Goal: Task Accomplishment & Management: Use online tool/utility

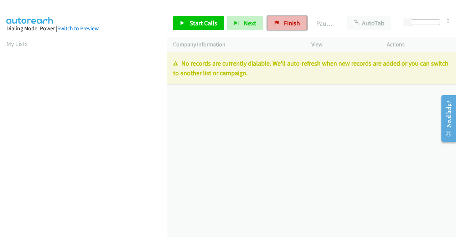
click at [286, 25] on span "Finish" at bounding box center [292, 23] width 16 height 8
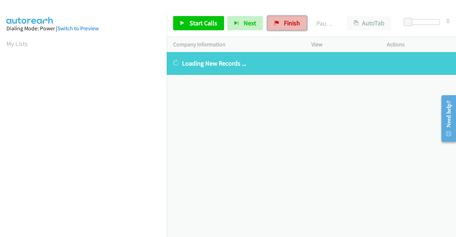
click at [275, 21] on icon at bounding box center [276, 23] width 5 height 5
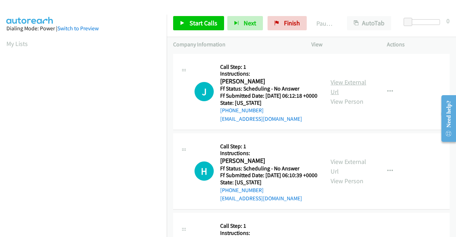
click at [351, 85] on link "View External Url" at bounding box center [349, 87] width 36 height 18
click at [334, 171] on link "View External Url" at bounding box center [349, 167] width 36 height 18
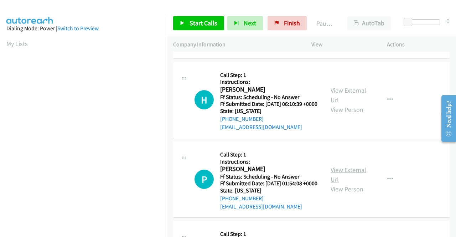
click at [352, 184] on link "View External Url" at bounding box center [349, 175] width 36 height 18
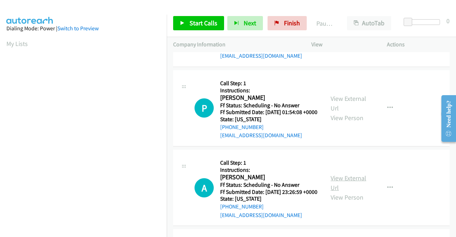
click at [350, 192] on link "View External Url" at bounding box center [349, 183] width 36 height 18
click at [190, 22] on span "Start Calls" at bounding box center [204, 23] width 28 height 8
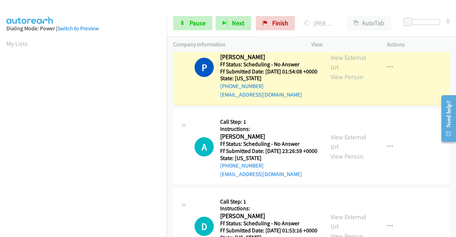
scroll to position [321, 0]
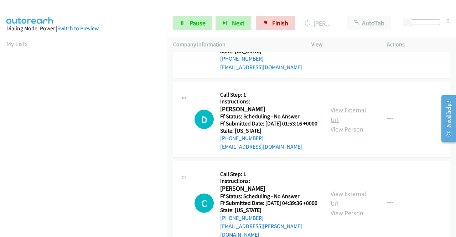
click at [339, 124] on link "View External Url" at bounding box center [349, 115] width 36 height 18
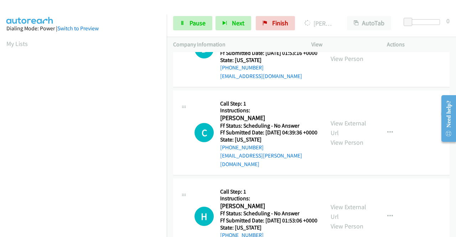
scroll to position [392, 0]
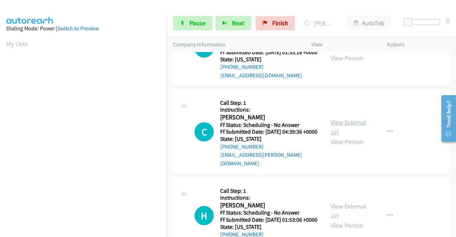
click at [331, 136] on link "View External Url" at bounding box center [349, 127] width 36 height 18
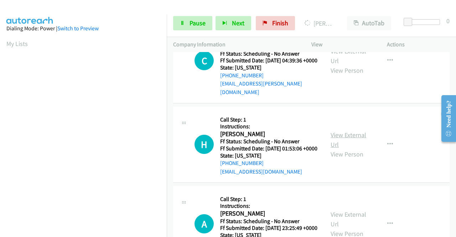
click at [343, 149] on link "View External Url" at bounding box center [349, 140] width 36 height 18
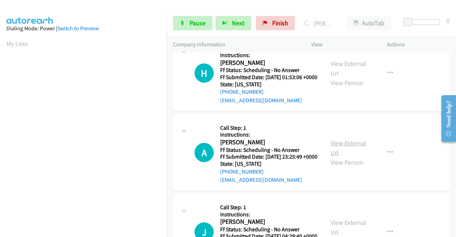
click at [341, 157] on link "View External Url" at bounding box center [349, 148] width 36 height 18
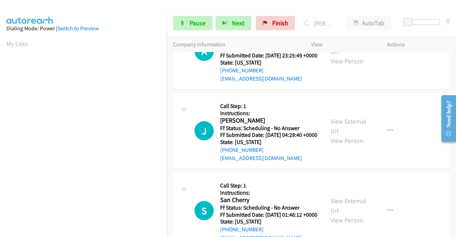
scroll to position [641, 0]
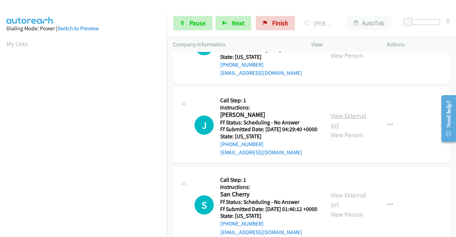
click at [336, 129] on link "View External Url" at bounding box center [349, 121] width 36 height 18
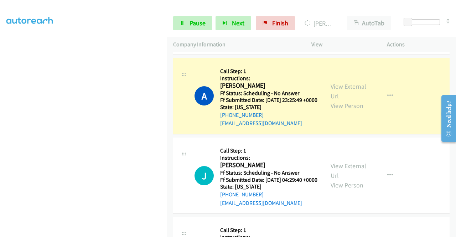
scroll to position [713, 0]
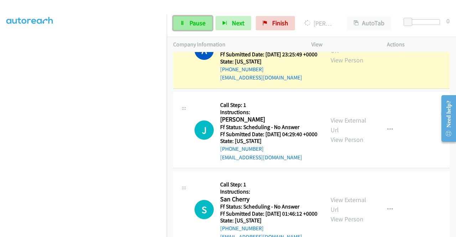
click at [195, 24] on span "Pause" at bounding box center [198, 23] width 16 height 8
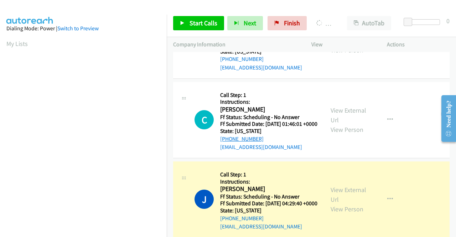
scroll to position [107, 0]
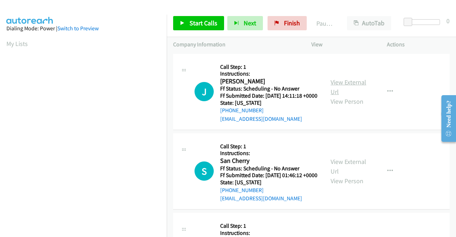
click at [346, 85] on link "View External Url" at bounding box center [349, 87] width 36 height 18
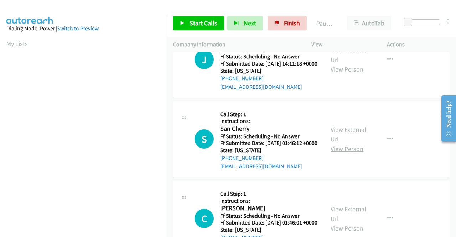
scroll to position [71, 0]
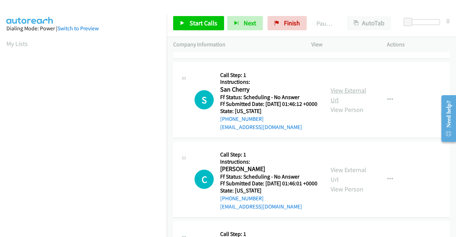
click at [354, 100] on link "View External Url" at bounding box center [349, 95] width 36 height 18
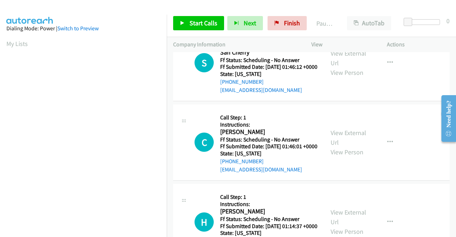
scroll to position [143, 0]
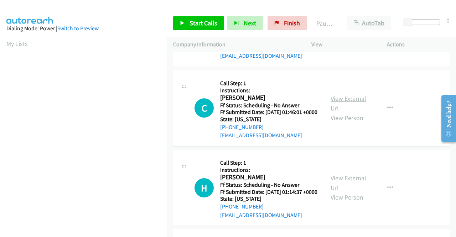
click at [349, 112] on link "View External Url" at bounding box center [349, 103] width 36 height 18
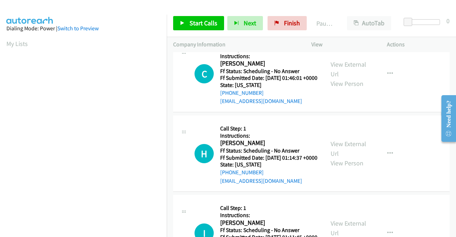
scroll to position [214, 0]
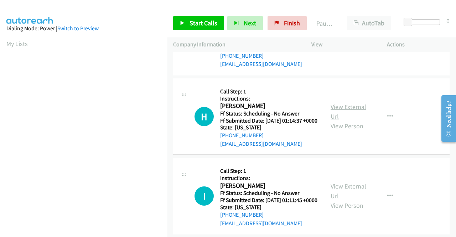
click at [346, 120] on link "View External Url" at bounding box center [349, 112] width 36 height 18
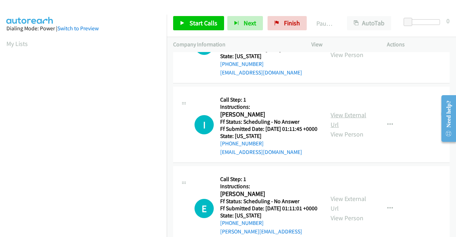
click at [346, 129] on link "View External Url" at bounding box center [349, 120] width 36 height 18
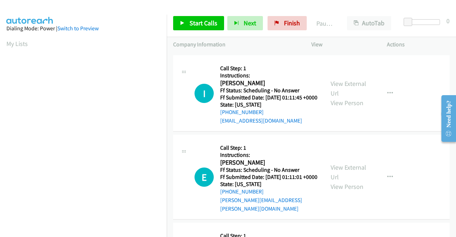
scroll to position [356, 0]
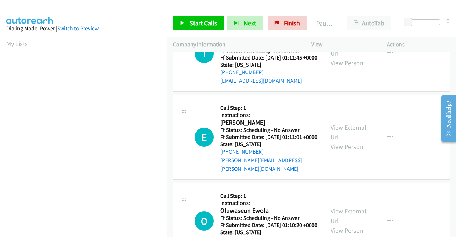
click at [348, 141] on link "View External Url" at bounding box center [349, 132] width 36 height 18
click at [191, 23] on span "Start Calls" at bounding box center [204, 23] width 28 height 8
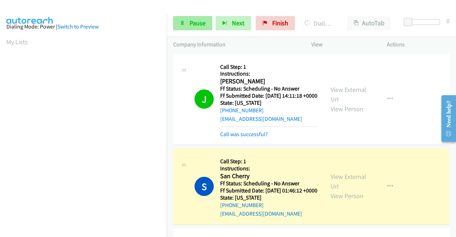
scroll to position [0, 0]
click at [196, 22] on span "Pause" at bounding box center [198, 23] width 16 height 8
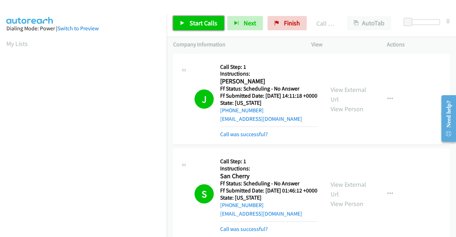
click at [185, 23] on link "Start Calls" at bounding box center [198, 23] width 51 height 14
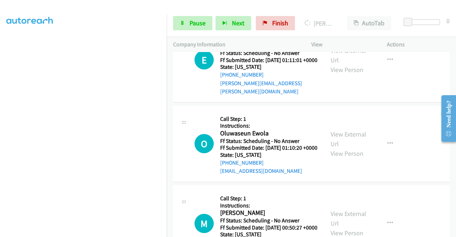
scroll to position [535, 0]
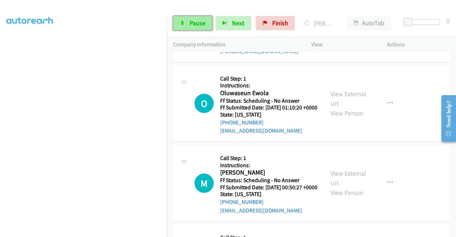
click at [186, 24] on link "Pause" at bounding box center [192, 23] width 39 height 14
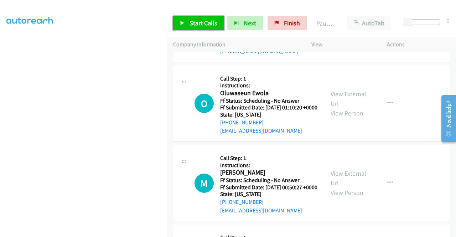
click at [202, 22] on span "Start Calls" at bounding box center [204, 23] width 28 height 8
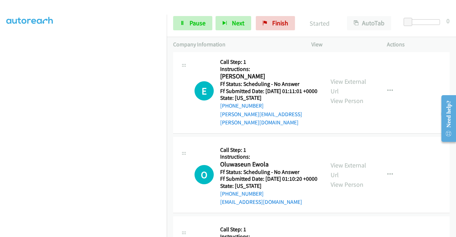
scroll to position [392, 0]
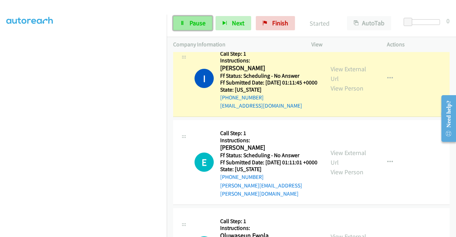
click at [191, 21] on span "Pause" at bounding box center [198, 23] width 16 height 8
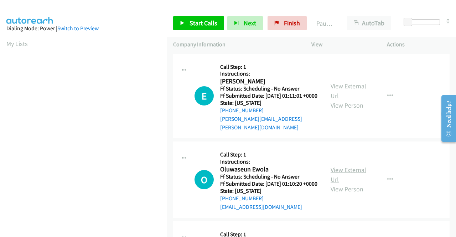
click at [341, 171] on link "View External Url" at bounding box center [349, 175] width 36 height 18
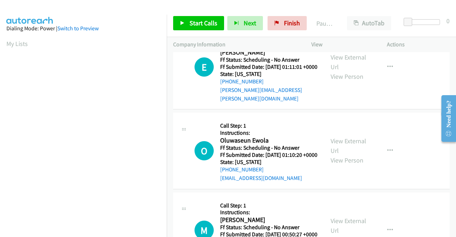
scroll to position [71, 0]
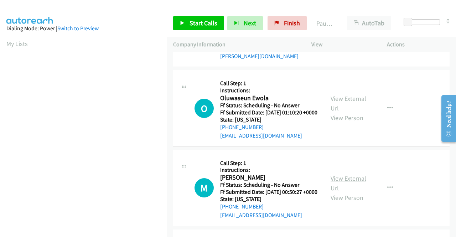
click at [339, 187] on link "View External Url" at bounding box center [349, 183] width 36 height 18
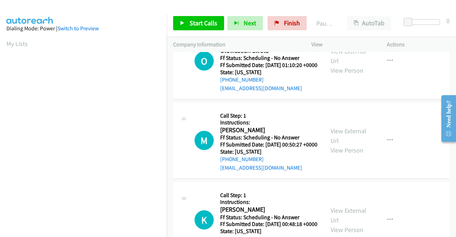
scroll to position [178, 0]
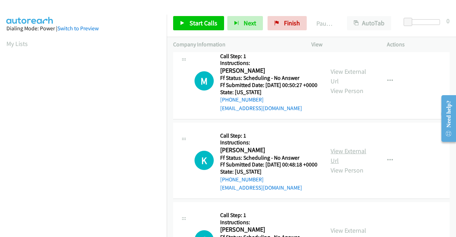
click at [348, 165] on link "View External Url" at bounding box center [349, 156] width 36 height 18
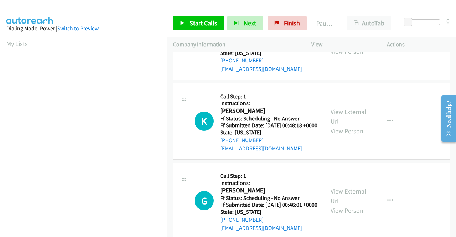
scroll to position [249, 0]
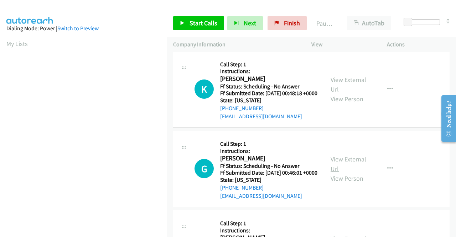
click at [352, 173] on link "View External Url" at bounding box center [349, 164] width 36 height 18
click at [191, 22] on span "Start Calls" at bounding box center [204, 23] width 28 height 8
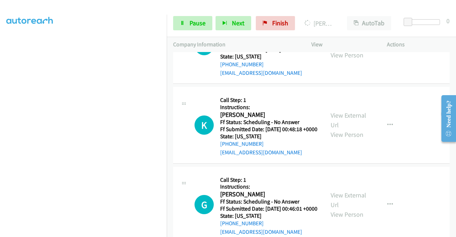
scroll to position [336, 0]
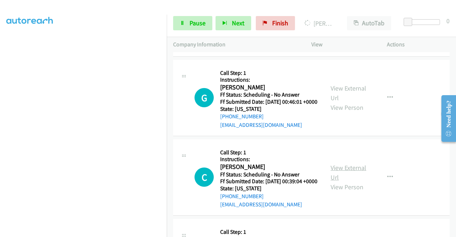
click at [343, 181] on link "View External Url" at bounding box center [349, 173] width 36 height 18
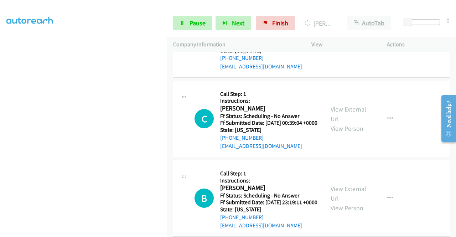
scroll to position [443, 0]
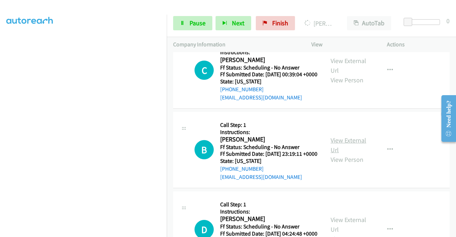
click at [339, 154] on link "View External Url" at bounding box center [349, 145] width 36 height 18
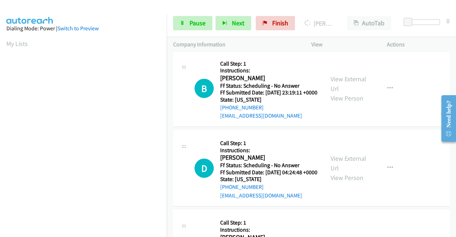
scroll to position [621, 0]
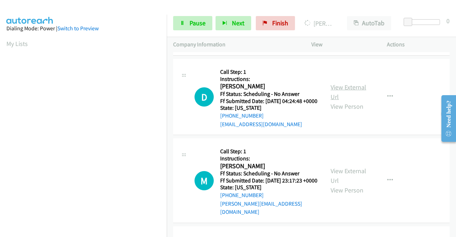
click at [340, 101] on link "View External Url" at bounding box center [349, 92] width 36 height 18
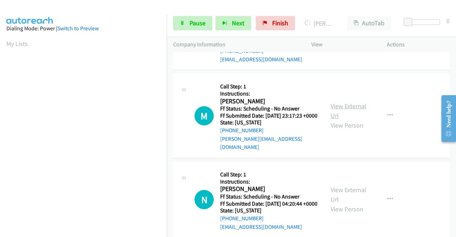
scroll to position [692, 0]
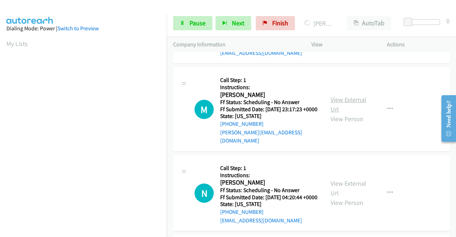
click at [342, 113] on link "View External Url" at bounding box center [349, 105] width 36 height 18
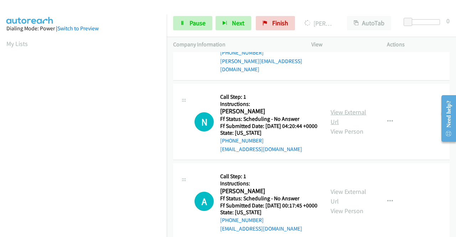
click at [345, 126] on link "View External Url" at bounding box center [349, 117] width 36 height 18
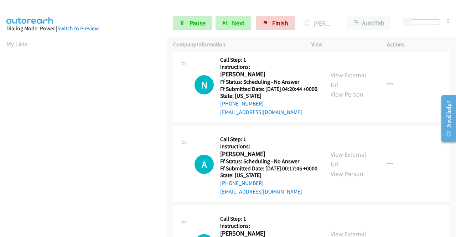
scroll to position [835, 0]
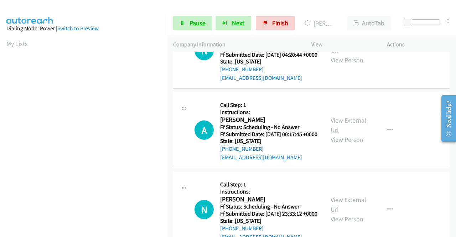
click at [339, 134] on link "View External Url" at bounding box center [349, 125] width 36 height 18
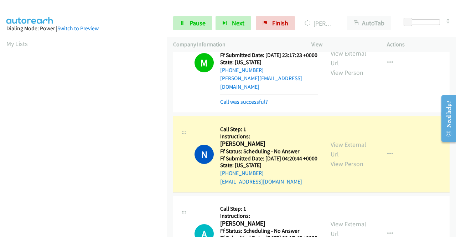
scroll to position [162, 0]
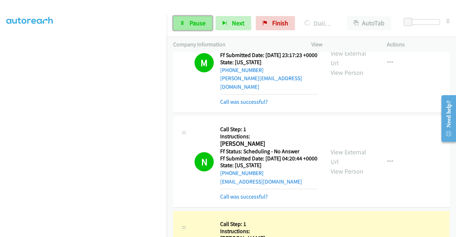
click at [195, 20] on span "Pause" at bounding box center [198, 23] width 16 height 8
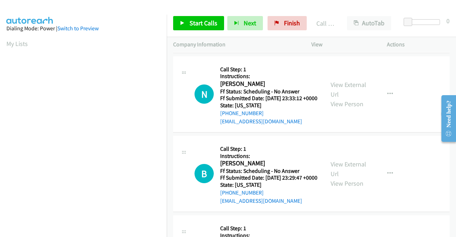
scroll to position [1064, 0]
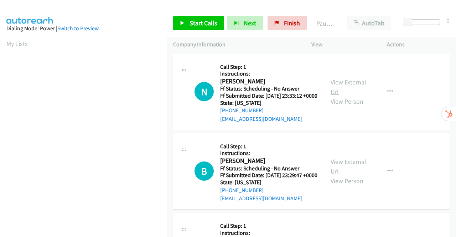
click at [340, 87] on link "View External Url" at bounding box center [349, 87] width 36 height 18
click at [353, 174] on link "View External Url" at bounding box center [349, 167] width 36 height 18
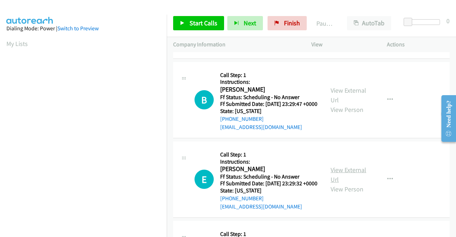
click at [344, 184] on link "View External Url" at bounding box center [349, 175] width 36 height 18
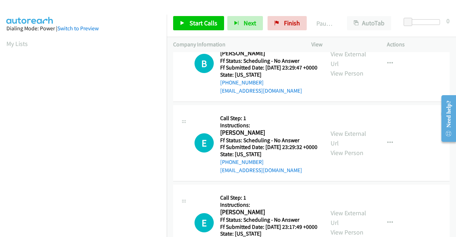
scroll to position [143, 0]
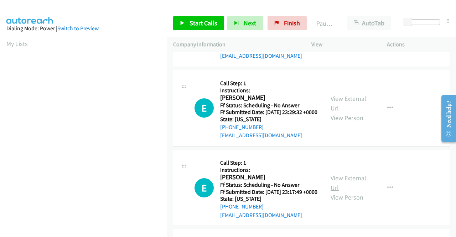
click at [353, 192] on link "View External Url" at bounding box center [349, 183] width 36 height 18
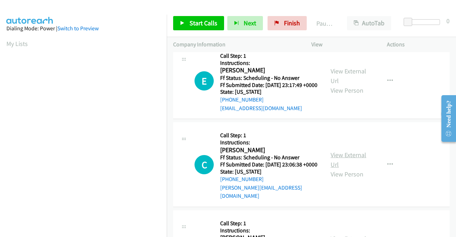
click at [349, 169] on link "View External Url" at bounding box center [349, 160] width 36 height 18
click at [193, 20] on span "Start Calls" at bounding box center [204, 23] width 28 height 8
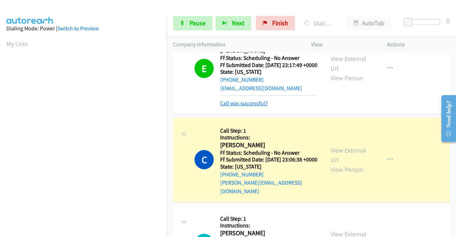
scroll to position [422, 0]
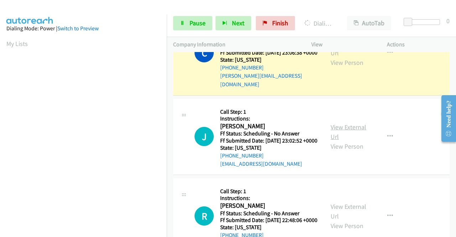
click at [355, 141] on link "View External Url" at bounding box center [349, 132] width 36 height 18
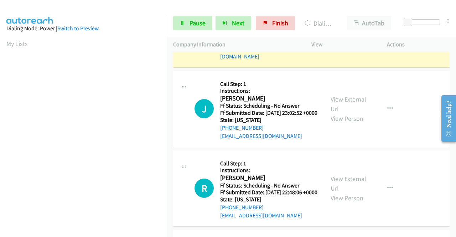
scroll to position [493, 0]
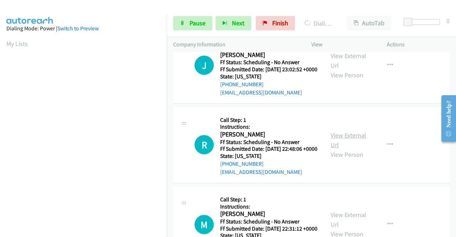
click at [341, 149] on link "View External Url" at bounding box center [349, 140] width 36 height 18
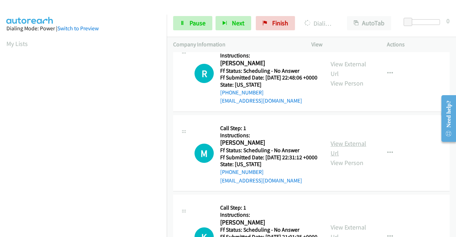
click at [341, 157] on link "View External Url" at bounding box center [349, 148] width 36 height 18
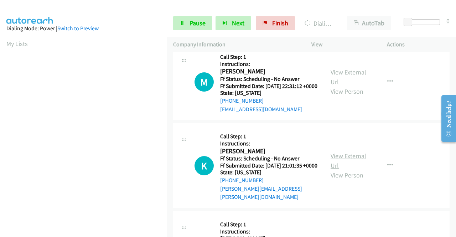
click at [336, 170] on link "View External Url" at bounding box center [349, 161] width 36 height 18
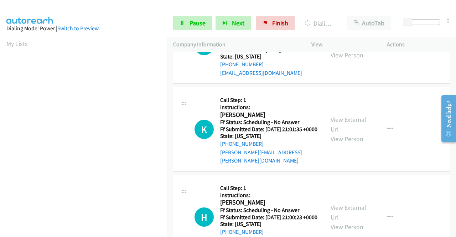
scroll to position [707, 0]
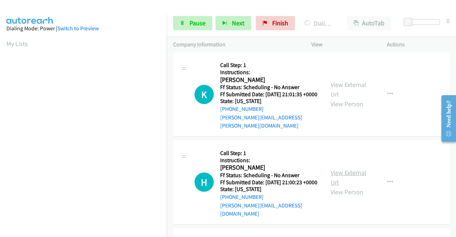
click at [339, 186] on link "View External Url" at bounding box center [349, 178] width 36 height 18
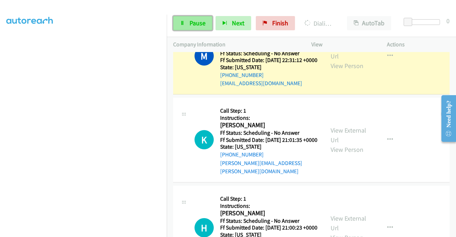
click at [185, 22] on link "Pause" at bounding box center [192, 23] width 39 height 14
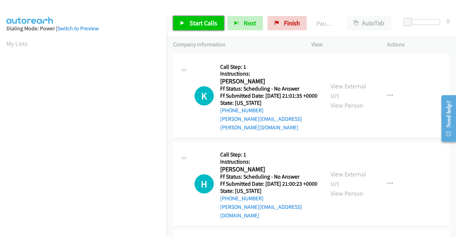
click at [201, 25] on span "Start Calls" at bounding box center [204, 23] width 28 height 8
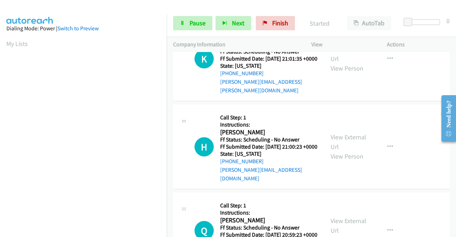
scroll to position [71, 0]
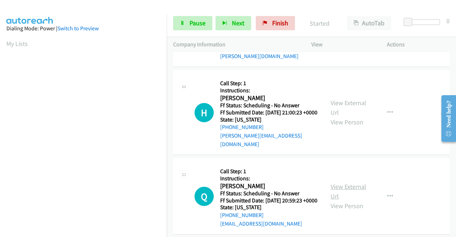
click at [345, 186] on link "View External Url" at bounding box center [349, 191] width 36 height 18
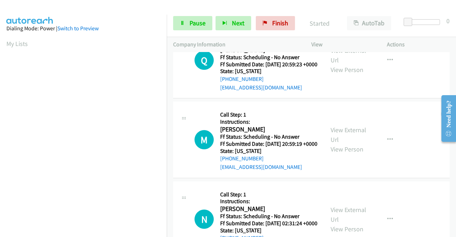
scroll to position [214, 0]
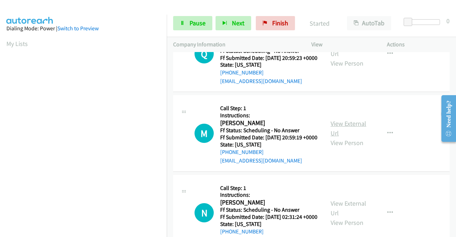
click at [346, 131] on link "View External Url" at bounding box center [349, 128] width 36 height 18
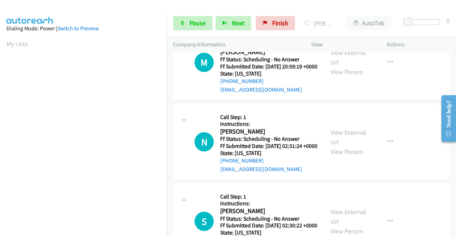
scroll to position [285, 0]
click at [353, 145] on link "View External Url" at bounding box center [349, 137] width 36 height 18
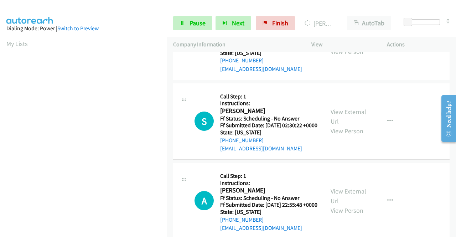
scroll to position [392, 0]
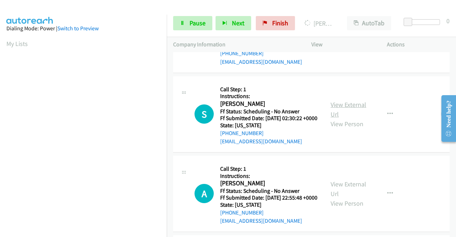
click at [340, 118] on link "View External Url" at bounding box center [349, 109] width 36 height 18
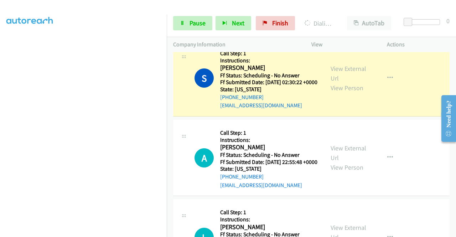
scroll to position [570, 0]
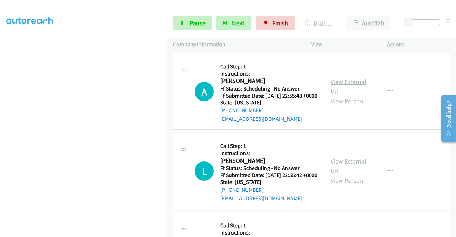
click at [343, 96] on link "View External Url" at bounding box center [349, 87] width 36 height 18
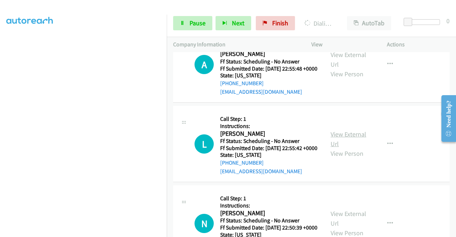
scroll to position [641, 0]
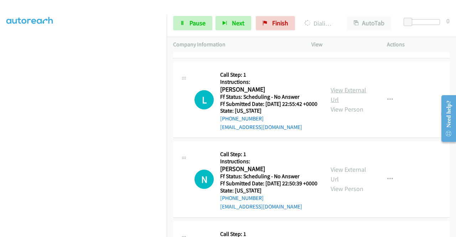
click at [345, 104] on link "View External Url" at bounding box center [349, 95] width 36 height 18
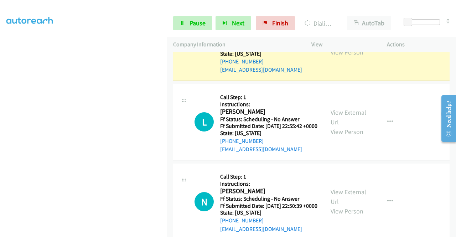
scroll to position [692, 0]
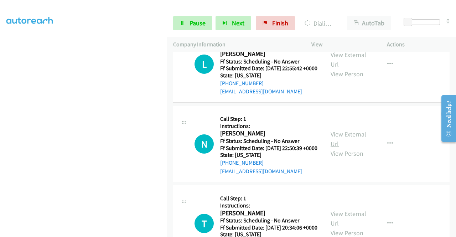
click at [334, 148] on link "View External Url" at bounding box center [349, 139] width 36 height 18
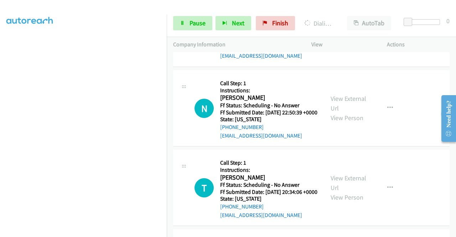
scroll to position [763, 0]
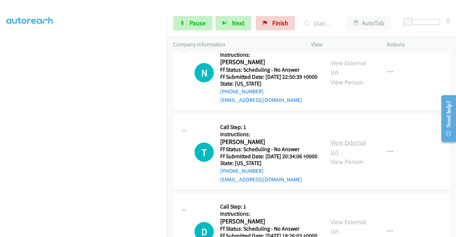
click at [339, 156] on link "View External Url" at bounding box center [349, 147] width 36 height 18
click at [197, 20] on span "Pause" at bounding box center [198, 23] width 16 height 8
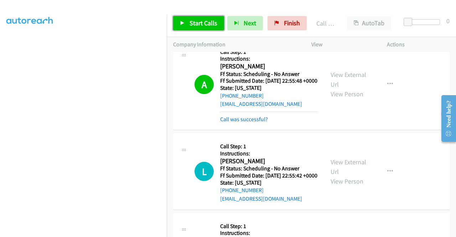
click at [192, 20] on span "Start Calls" at bounding box center [204, 23] width 28 height 8
click at [192, 25] on span "Start Calls" at bounding box center [204, 23] width 28 height 8
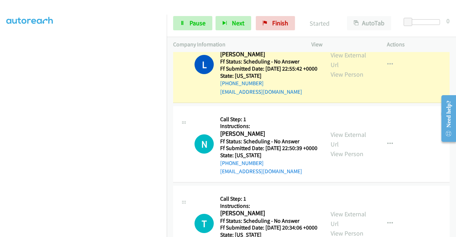
scroll to position [20, 0]
click at [193, 27] on span "Pause" at bounding box center [198, 23] width 16 height 8
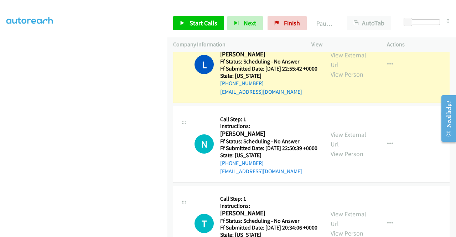
scroll to position [162, 0]
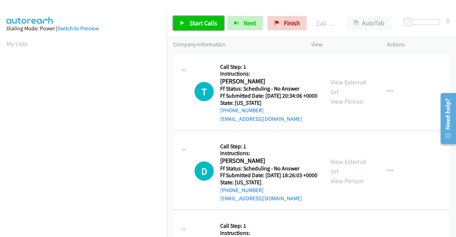
click at [200, 25] on span "Start Calls" at bounding box center [204, 23] width 28 height 8
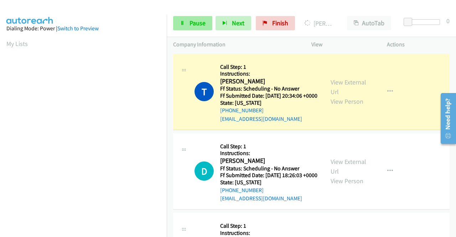
scroll to position [162, 0]
click at [196, 24] on span "Pause" at bounding box center [198, 23] width 16 height 8
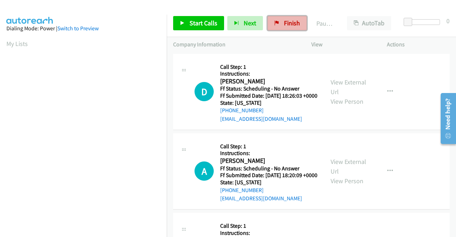
click at [279, 24] on link "Finish" at bounding box center [287, 23] width 39 height 14
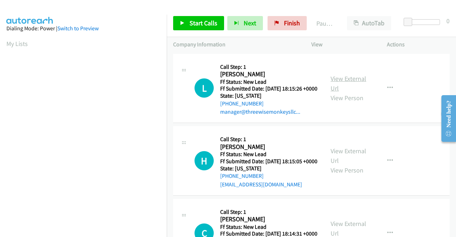
click at [340, 83] on link "View External Url" at bounding box center [349, 83] width 36 height 18
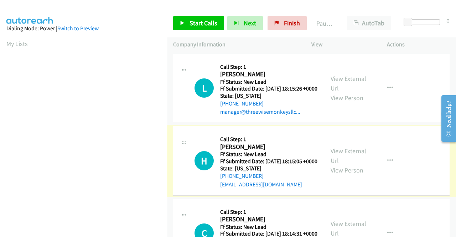
click at [350, 160] on link "View External Url" at bounding box center [349, 156] width 36 height 18
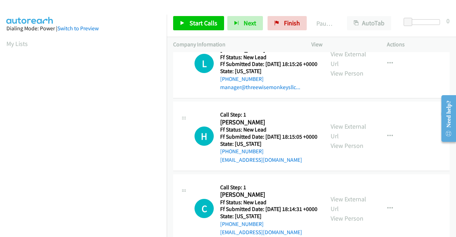
scroll to position [36, 0]
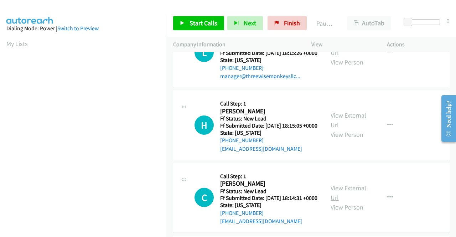
click at [352, 202] on link "View External Url" at bounding box center [349, 193] width 36 height 18
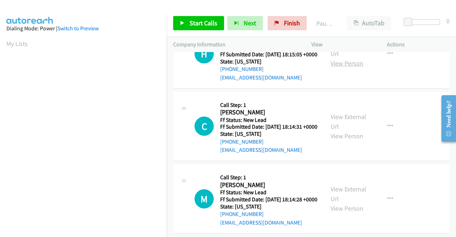
scroll to position [178, 0]
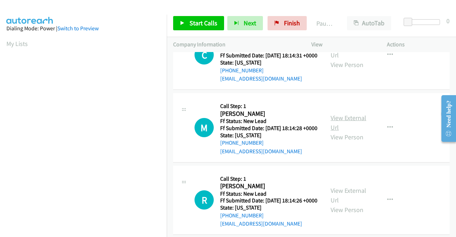
click at [346, 131] on link "View External Url" at bounding box center [349, 123] width 36 height 18
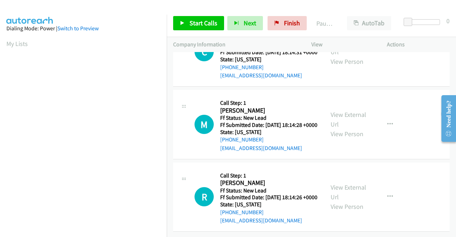
scroll to position [221, 0]
click at [353, 183] on link "View External Url" at bounding box center [349, 192] width 36 height 18
click at [190, 27] on link "Start Calls" at bounding box center [198, 23] width 51 height 14
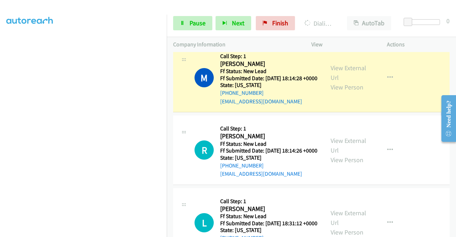
scroll to position [321, 0]
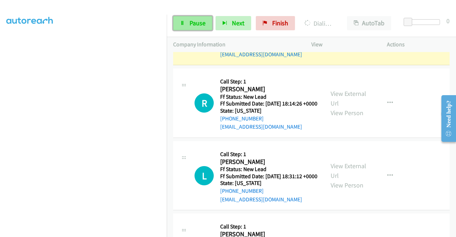
click at [198, 21] on span "Pause" at bounding box center [198, 23] width 16 height 8
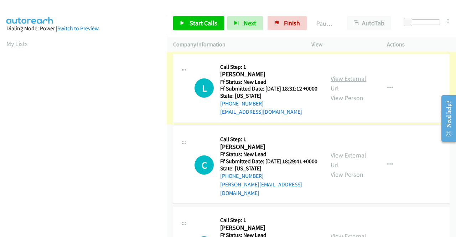
click at [340, 81] on link "View External Url" at bounding box center [349, 83] width 36 height 18
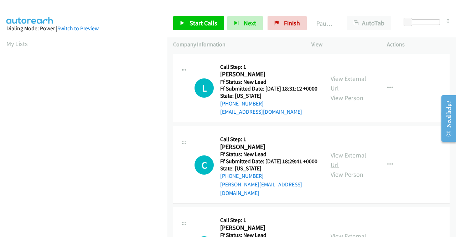
click at [355, 163] on link "View External Url" at bounding box center [349, 160] width 36 height 18
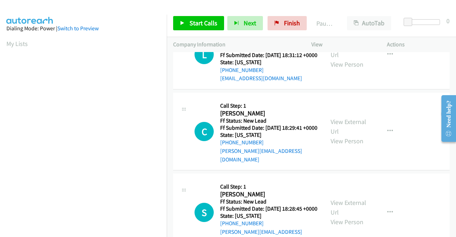
scroll to position [71, 0]
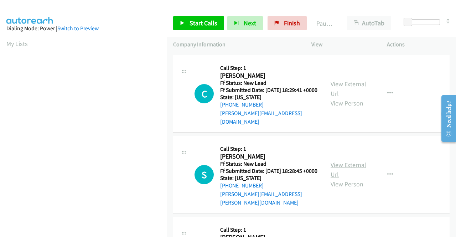
click at [341, 171] on link "View External Url" at bounding box center [349, 170] width 36 height 18
click at [187, 21] on link "Start Calls" at bounding box center [198, 23] width 51 height 14
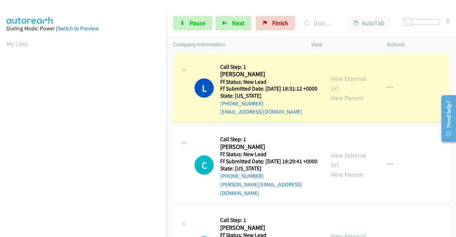
scroll to position [162, 0]
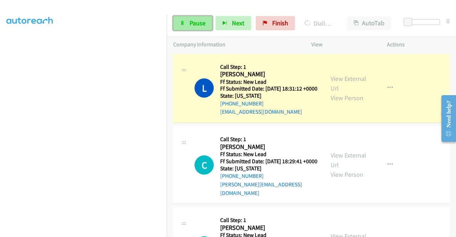
click at [192, 19] on span "Pause" at bounding box center [198, 23] width 16 height 8
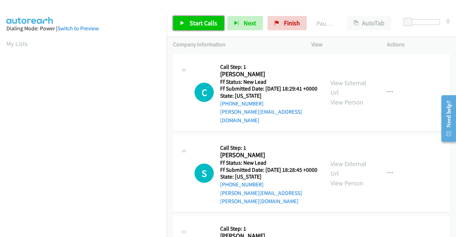
click at [189, 22] on link "Start Calls" at bounding box center [198, 23] width 51 height 14
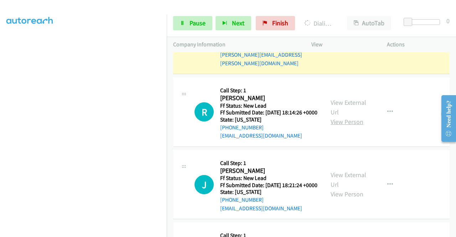
scroll to position [173, 0]
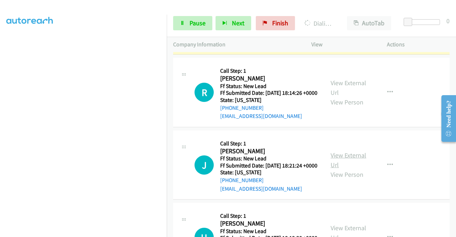
click at [358, 165] on link "View External Url" at bounding box center [349, 160] width 36 height 18
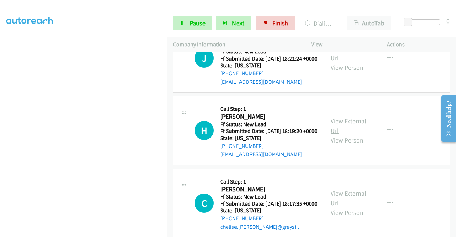
click at [354, 134] on link "View External Url" at bounding box center [349, 126] width 36 height 18
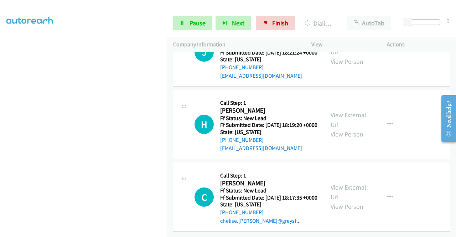
scroll to position [315, 0]
click at [349, 183] on link "View External Url" at bounding box center [349, 192] width 36 height 18
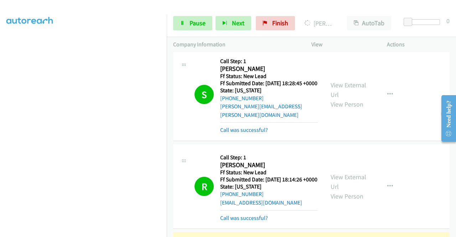
scroll to position [0, 0]
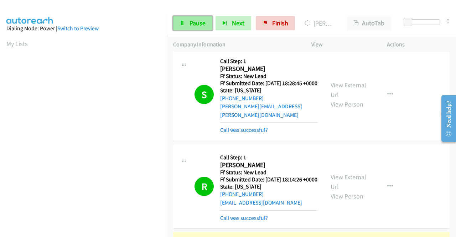
click at [197, 22] on span "Pause" at bounding box center [198, 23] width 16 height 8
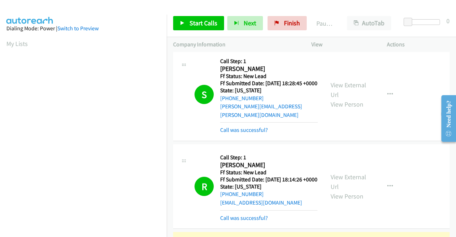
scroll to position [162, 0]
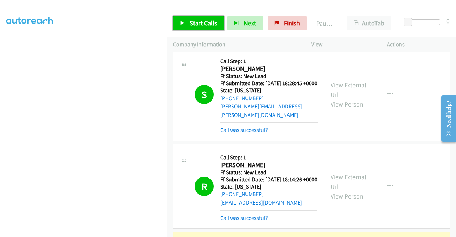
drag, startPoint x: 201, startPoint y: 23, endPoint x: 203, endPoint y: 32, distance: 9.5
click at [201, 22] on span "Start Calls" at bounding box center [204, 23] width 28 height 8
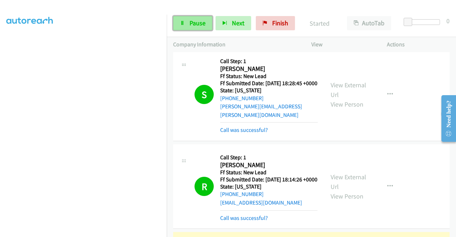
click at [193, 20] on span "Pause" at bounding box center [198, 23] width 16 height 8
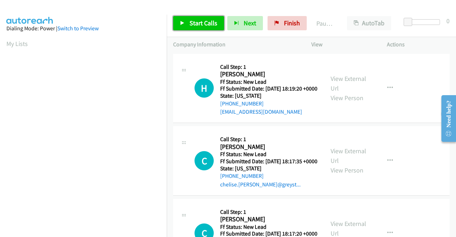
click at [201, 23] on span "Start Calls" at bounding box center [204, 23] width 28 height 8
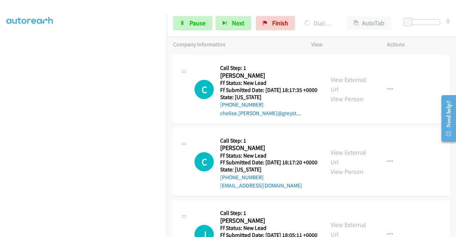
scroll to position [141, 0]
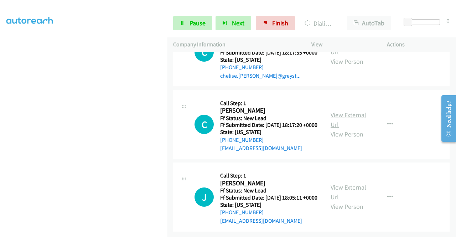
click at [349, 111] on link "View External Url" at bounding box center [349, 120] width 36 height 18
click at [355, 183] on link "View External Url" at bounding box center [349, 192] width 36 height 18
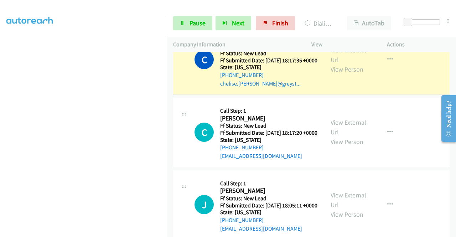
scroll to position [85, 0]
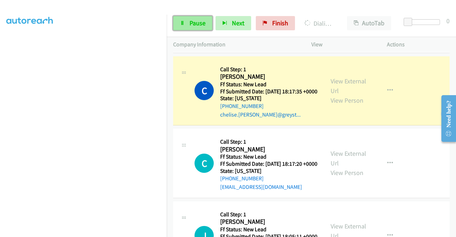
click at [193, 25] on span "Pause" at bounding box center [198, 23] width 16 height 8
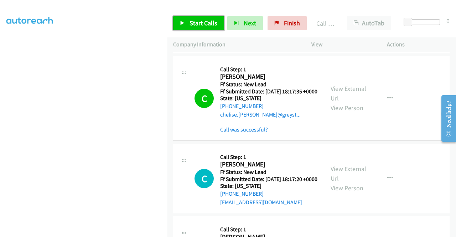
click at [191, 22] on span "Start Calls" at bounding box center [204, 23] width 28 height 8
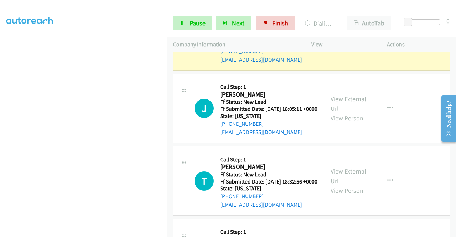
scroll to position [299, 0]
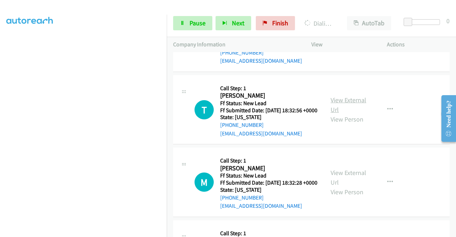
click at [344, 114] on link "View External Url" at bounding box center [349, 105] width 36 height 18
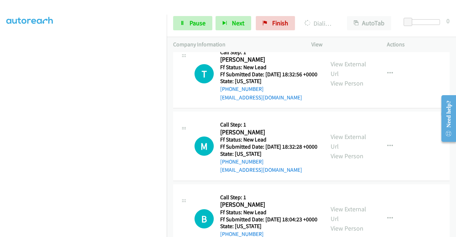
scroll to position [370, 0]
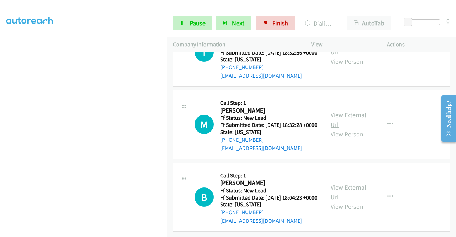
click at [340, 129] on link "View External Url" at bounding box center [349, 120] width 36 height 18
click at [347, 183] on link "View External Url" at bounding box center [349, 192] width 36 height 18
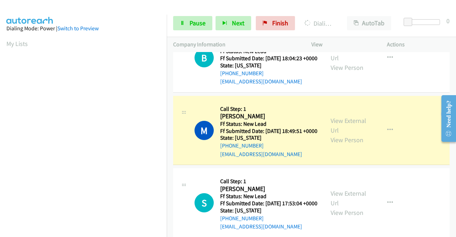
scroll to position [588, 0]
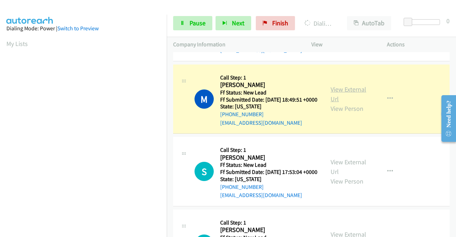
click at [351, 103] on link "View External Url" at bounding box center [349, 94] width 36 height 18
click at [196, 21] on span "Pause" at bounding box center [198, 23] width 16 height 8
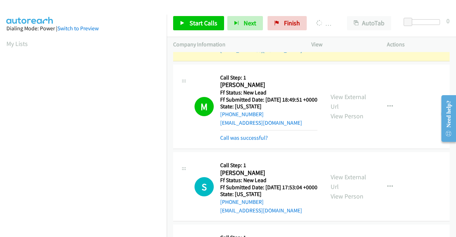
scroll to position [162, 0]
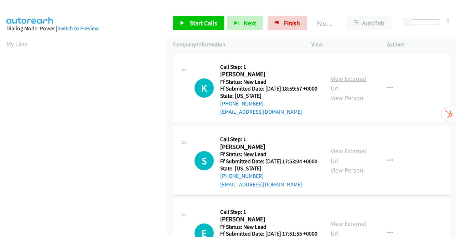
click at [348, 82] on link "View External Url" at bounding box center [349, 83] width 36 height 18
click at [354, 161] on link "View External Url" at bounding box center [349, 156] width 36 height 18
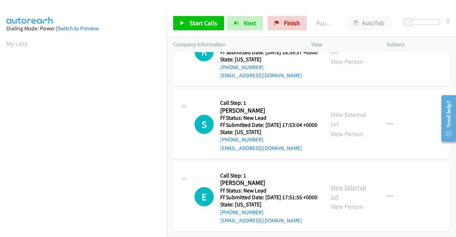
click at [342, 183] on link "View External Url" at bounding box center [349, 192] width 36 height 18
click at [195, 21] on span "Start Calls" at bounding box center [204, 23] width 28 height 8
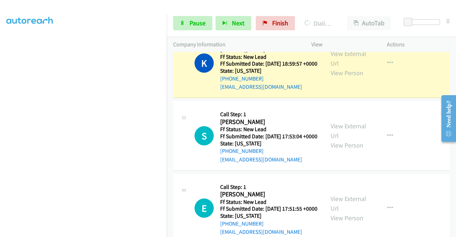
scroll to position [0, 0]
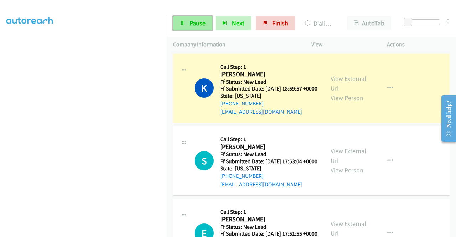
click at [191, 23] on span "Pause" at bounding box center [198, 23] width 16 height 8
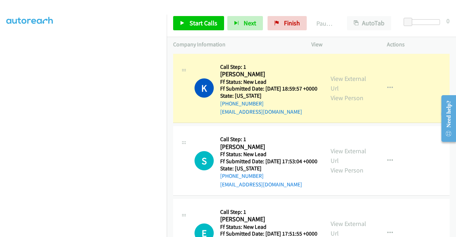
scroll to position [162, 0]
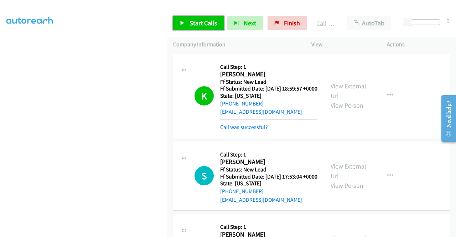
click at [207, 24] on span "Start Calls" at bounding box center [204, 23] width 28 height 8
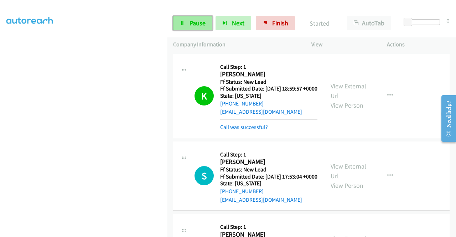
click at [197, 22] on span "Pause" at bounding box center [198, 23] width 16 height 8
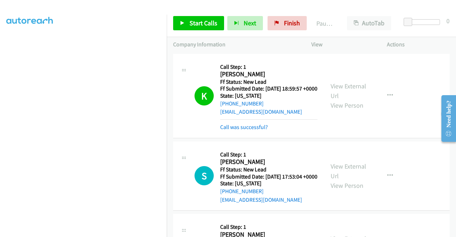
drag, startPoint x: 271, startPoint y: 243, endPoint x: 272, endPoint y: 254, distance: 11.1
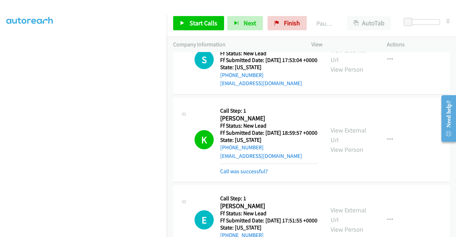
scroll to position [36, 0]
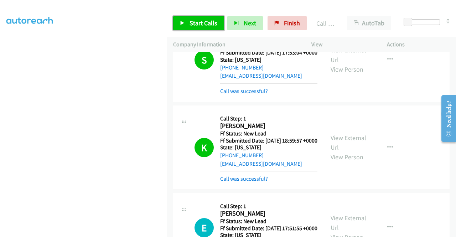
click at [206, 23] on span "Start Calls" at bounding box center [204, 23] width 28 height 8
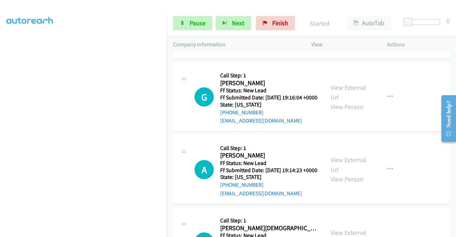
scroll to position [250, 0]
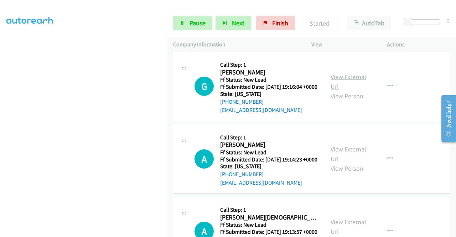
click at [353, 91] on link "View External Url" at bounding box center [349, 82] width 36 height 18
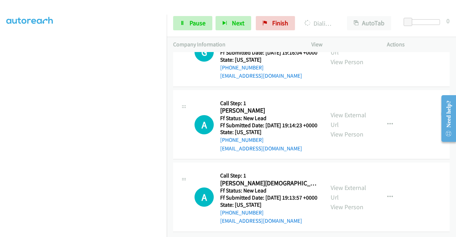
click at [351, 103] on div "View External Url View Person View External Url Email Schedule/Manage Callback …" at bounding box center [365, 125] width 82 height 56
click at [351, 111] on link "View External Url" at bounding box center [349, 120] width 36 height 18
click at [348, 185] on link "View External Url" at bounding box center [349, 193] width 36 height 18
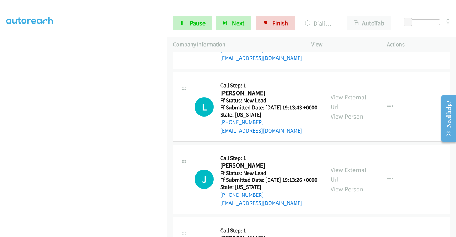
scroll to position [499, 0]
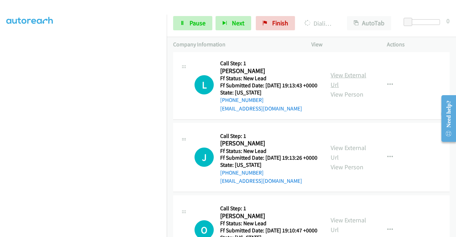
click at [340, 89] on link "View External Url" at bounding box center [349, 80] width 36 height 18
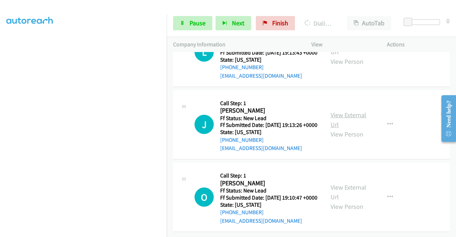
click at [339, 128] on link "View External Url" at bounding box center [349, 120] width 36 height 18
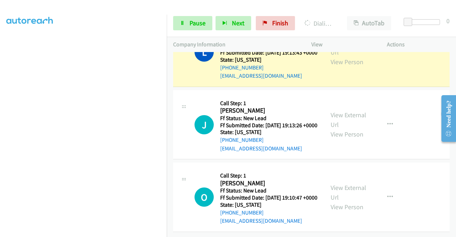
scroll to position [629, 0]
click at [354, 184] on link "View External Url" at bounding box center [349, 193] width 36 height 18
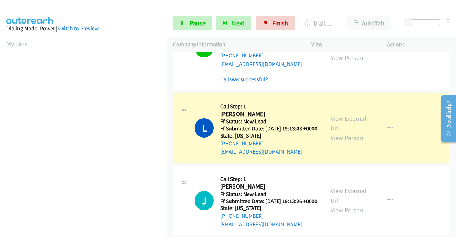
scroll to position [162, 0]
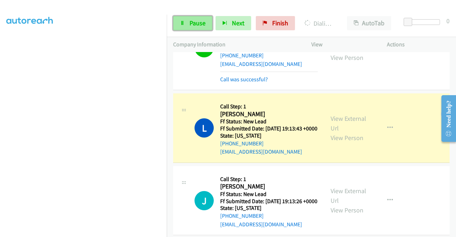
click at [188, 20] on link "Pause" at bounding box center [192, 23] width 39 height 14
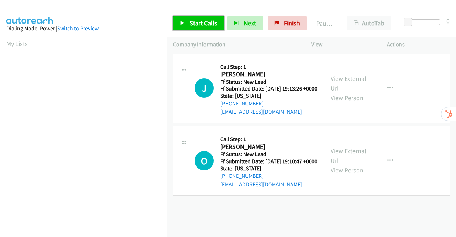
click at [195, 23] on span "Start Calls" at bounding box center [204, 23] width 28 height 8
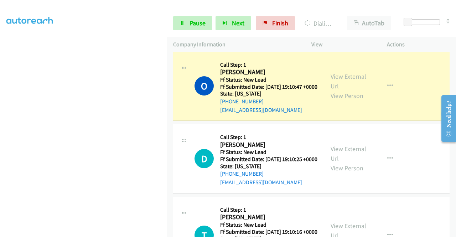
scroll to position [143, 0]
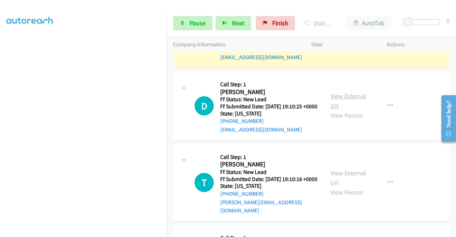
click at [335, 110] on link "View External Url" at bounding box center [349, 101] width 36 height 18
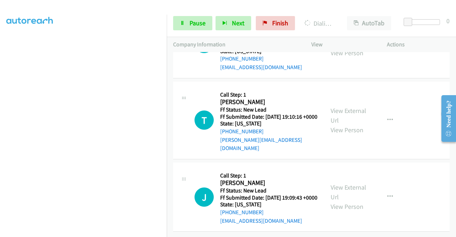
scroll to position [214, 0]
click at [346, 126] on div "View External Url View Person" at bounding box center [349, 120] width 37 height 29
click at [346, 123] on link "View External Url" at bounding box center [349, 116] width 36 height 18
click at [353, 183] on link "View External Url" at bounding box center [349, 192] width 36 height 18
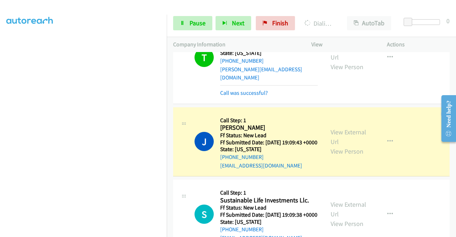
scroll to position [341, 0]
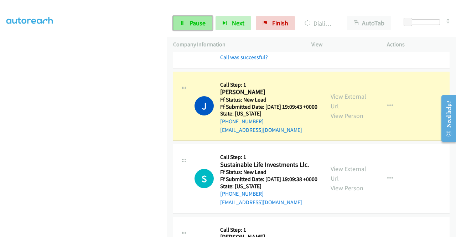
click at [199, 25] on span "Pause" at bounding box center [198, 23] width 16 height 8
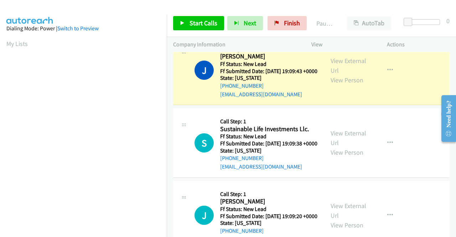
scroll to position [162, 0]
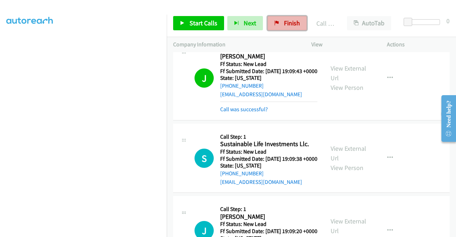
click at [281, 20] on link "Finish" at bounding box center [287, 23] width 39 height 14
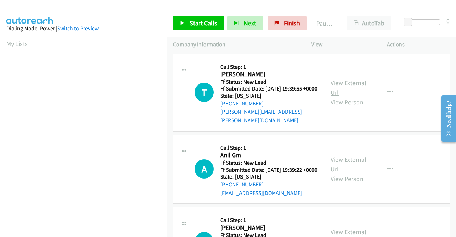
click at [351, 81] on link "View External Url" at bounding box center [349, 88] width 36 height 18
click at [347, 157] on div "View External Url View Person" at bounding box center [349, 169] width 37 height 29
click at [347, 160] on link "View External Url" at bounding box center [349, 164] width 36 height 18
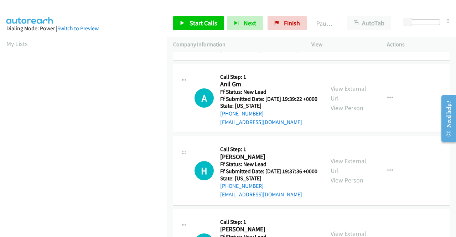
scroll to position [71, 0]
click at [349, 171] on link "View External Url" at bounding box center [349, 165] width 36 height 18
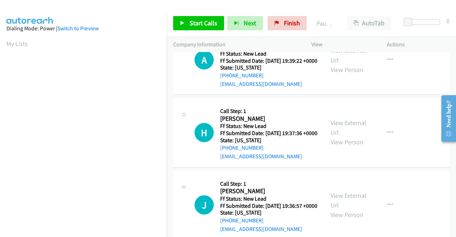
scroll to position [143, 0]
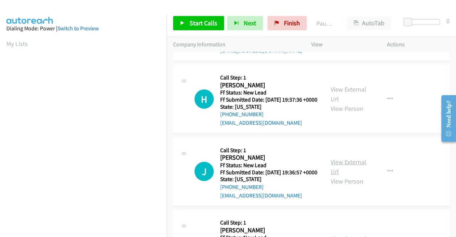
click at [352, 176] on link "View External Url" at bounding box center [349, 167] width 36 height 18
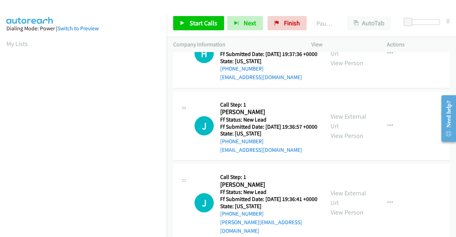
scroll to position [214, 0]
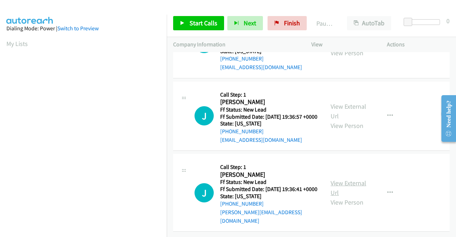
click at [355, 186] on link "View External Url" at bounding box center [349, 188] width 36 height 18
click at [196, 24] on span "Start Calls" at bounding box center [204, 23] width 28 height 8
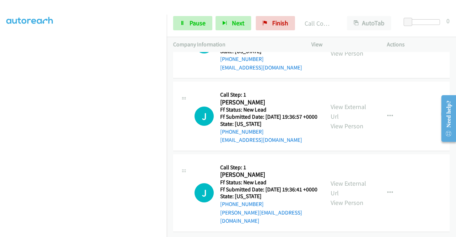
scroll to position [229, 0]
click at [193, 22] on span "Pause" at bounding box center [198, 23] width 16 height 8
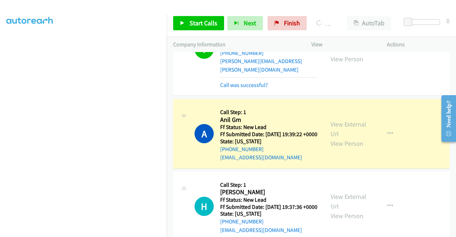
scroll to position [86, 0]
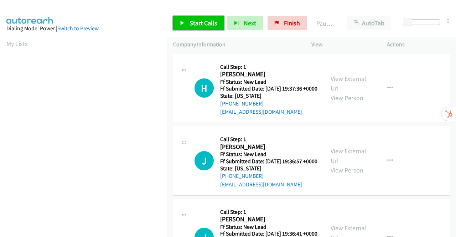
drag, startPoint x: 0, startPoint y: 0, endPoint x: 199, endPoint y: 24, distance: 200.3
click at [199, 24] on span "Start Calls" at bounding box center [204, 23] width 28 height 8
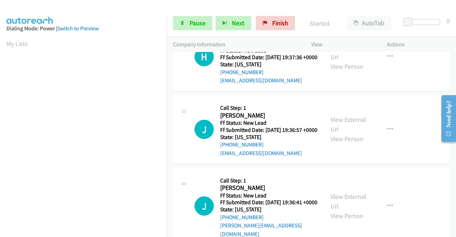
scroll to position [62, 0]
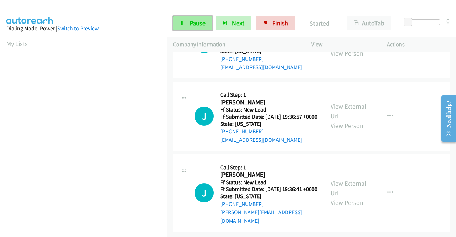
click at [195, 20] on span "Pause" at bounding box center [198, 23] width 16 height 8
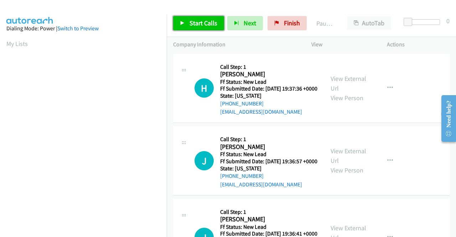
click at [193, 22] on span "Start Calls" at bounding box center [204, 23] width 28 height 8
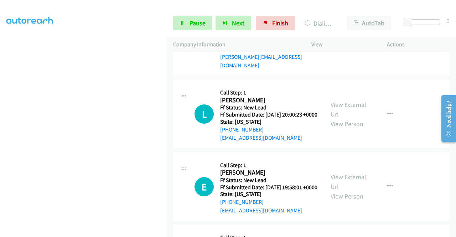
scroll to position [249, 0]
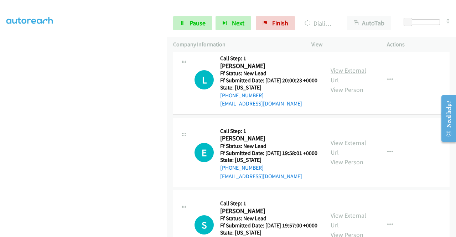
click at [360, 84] on link "View External Url" at bounding box center [349, 75] width 36 height 18
click at [332, 156] on link "View External Url" at bounding box center [349, 148] width 36 height 18
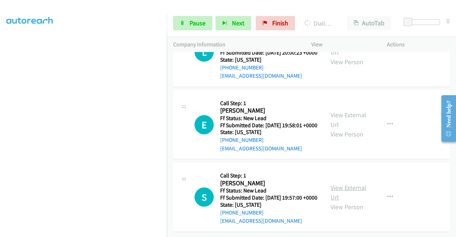
click at [342, 184] on link "View External Url" at bounding box center [349, 193] width 36 height 18
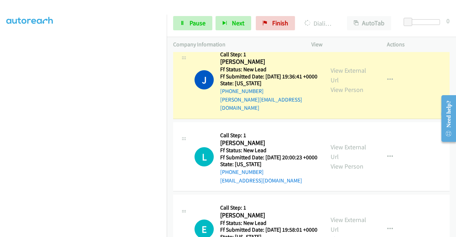
scroll to position [143, 0]
click at [194, 27] on span "Pause" at bounding box center [198, 23] width 16 height 8
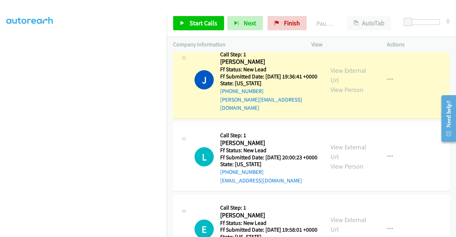
scroll to position [0, 0]
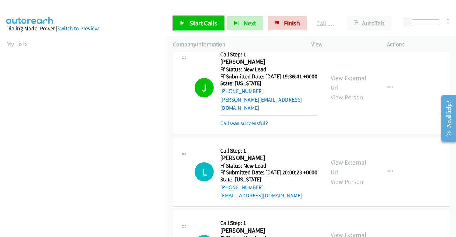
click at [185, 23] on link "Start Calls" at bounding box center [198, 23] width 51 height 14
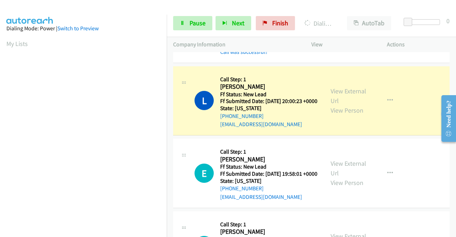
scroll to position [162, 0]
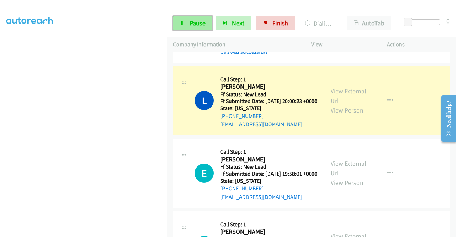
drag, startPoint x: 191, startPoint y: 23, endPoint x: 187, endPoint y: 25, distance: 5.3
click at [191, 23] on span "Pause" at bounding box center [198, 23] width 16 height 8
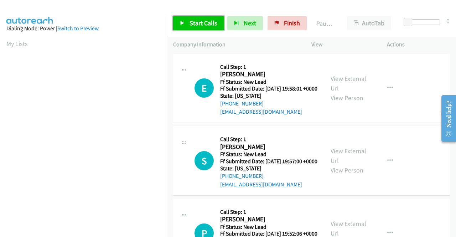
click at [191, 18] on link "Start Calls" at bounding box center [198, 23] width 51 height 14
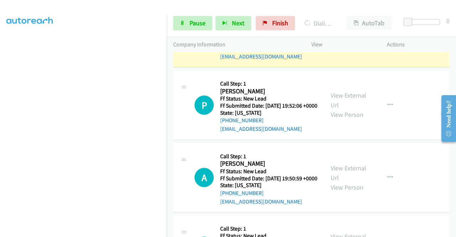
scroll to position [178, 0]
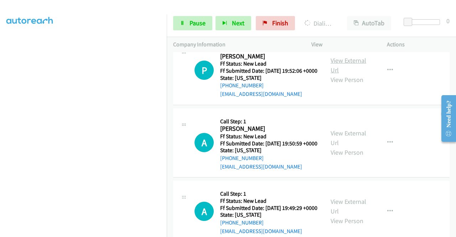
click at [336, 74] on link "View External Url" at bounding box center [349, 65] width 36 height 18
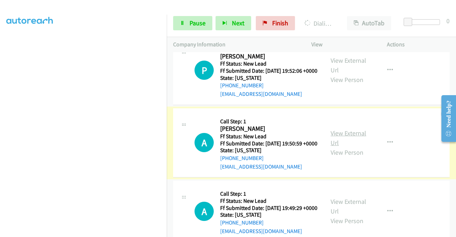
click at [339, 147] on link "View External Url" at bounding box center [349, 138] width 36 height 18
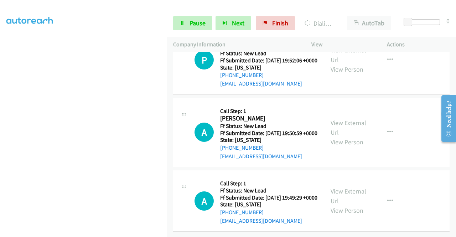
scroll to position [228, 0]
click at [348, 187] on link "View External Url" at bounding box center [349, 196] width 36 height 18
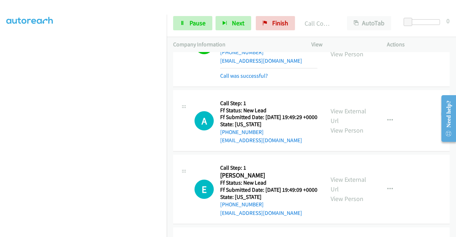
scroll to position [322, 0]
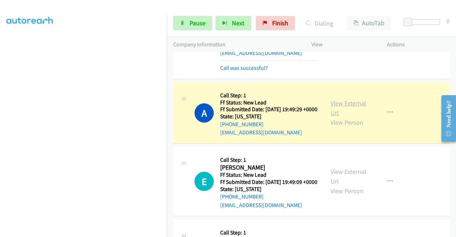
click at [351, 117] on link "View External Url" at bounding box center [349, 108] width 36 height 18
click at [344, 185] on link "View External Url" at bounding box center [349, 176] width 36 height 18
click at [193, 23] on span "Pause" at bounding box center [198, 23] width 16 height 8
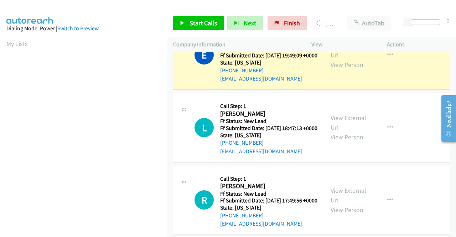
scroll to position [162, 0]
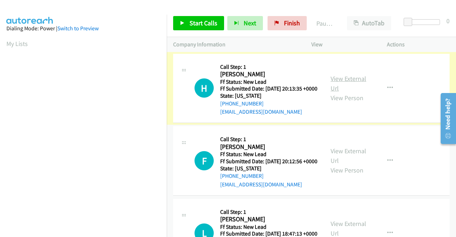
click at [346, 81] on link "View External Url" at bounding box center [349, 83] width 36 height 18
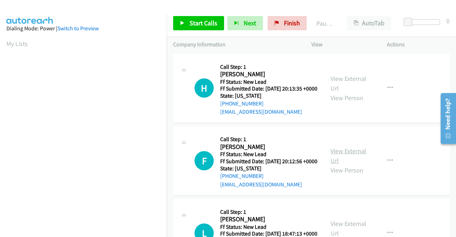
click at [346, 163] on link "View External Url" at bounding box center [349, 156] width 36 height 18
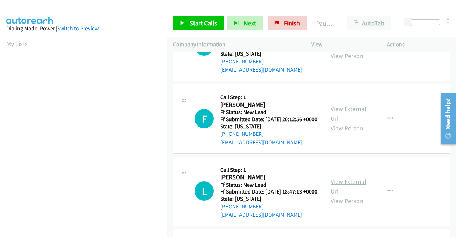
scroll to position [71, 0]
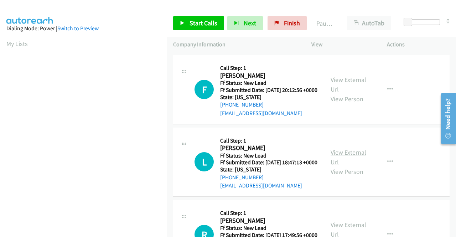
click at [349, 166] on link "View External Url" at bounding box center [349, 157] width 36 height 18
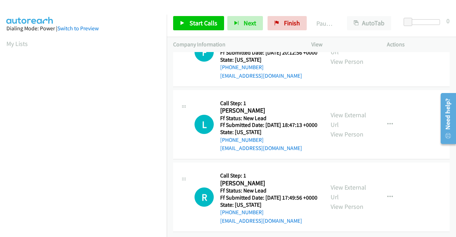
scroll to position [141, 0]
click at [344, 183] on link "View External Url" at bounding box center [349, 192] width 36 height 18
click at [193, 21] on span "Start Calls" at bounding box center [204, 23] width 28 height 8
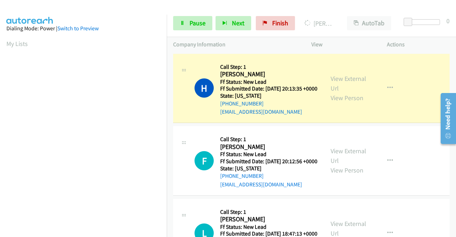
scroll to position [71, 0]
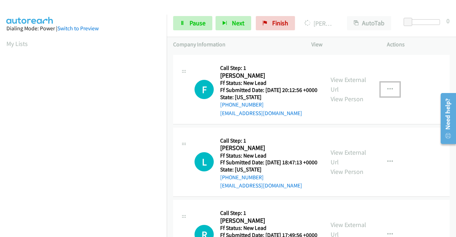
click at [389, 97] on button "button" at bounding box center [390, 89] width 19 height 14
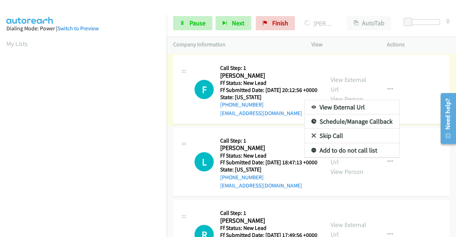
click at [336, 143] on link "Skip Call" at bounding box center [352, 136] width 95 height 14
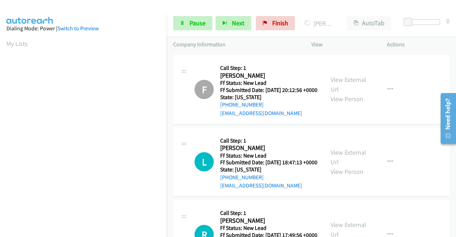
scroll to position [162, 0]
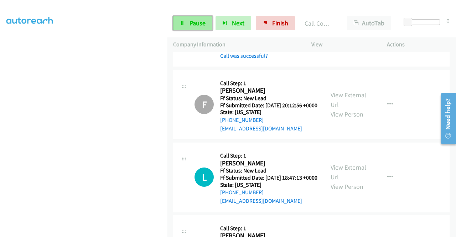
click at [198, 24] on span "Pause" at bounding box center [198, 23] width 16 height 8
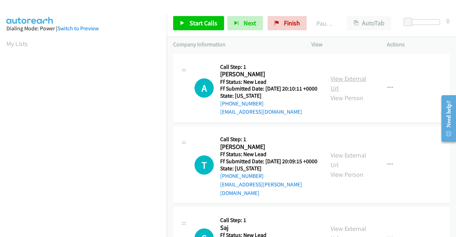
click at [346, 82] on link "View External Url" at bounding box center [349, 83] width 36 height 18
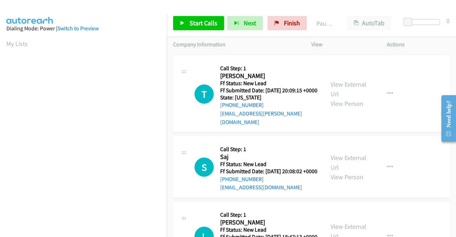
scroll to position [71, 0]
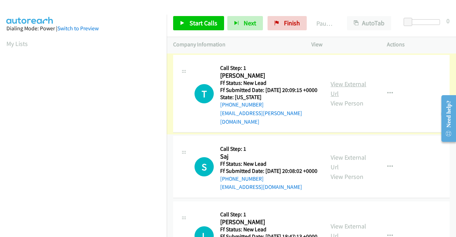
click at [353, 89] on link "View External Url" at bounding box center [349, 89] width 36 height 18
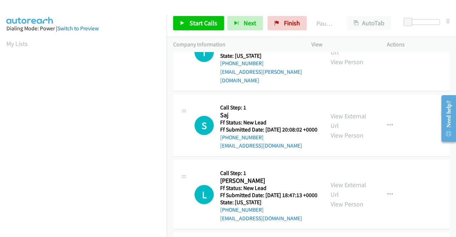
scroll to position [143, 0]
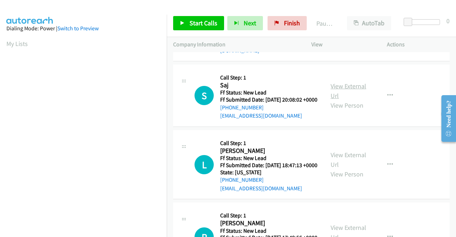
click at [348, 95] on link "View External Url" at bounding box center [349, 91] width 36 height 18
click at [182, 22] on icon at bounding box center [182, 23] width 5 height 5
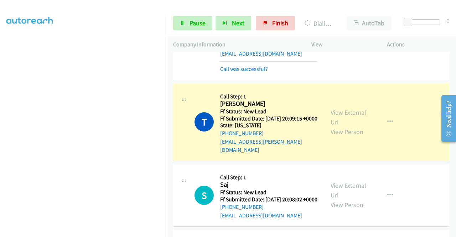
scroll to position [107, 0]
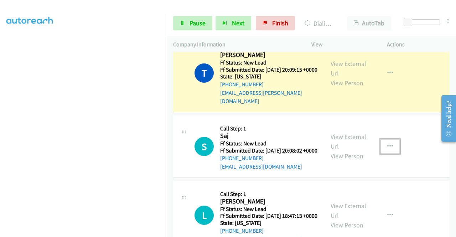
click at [387, 149] on icon "button" at bounding box center [390, 147] width 6 height 6
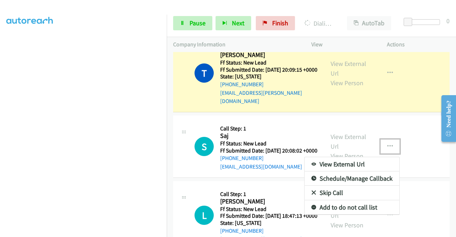
click at [336, 200] on link "Skip Call" at bounding box center [352, 193] width 95 height 14
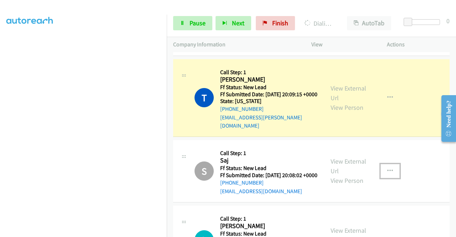
scroll to position [71, 0]
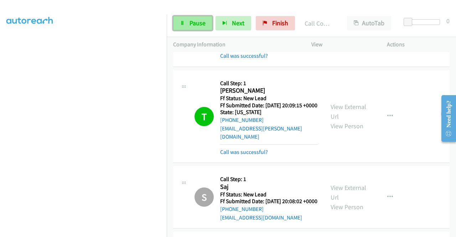
click at [185, 25] on link "Pause" at bounding box center [192, 23] width 39 height 14
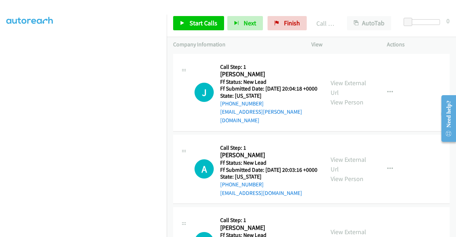
scroll to position [162, 0]
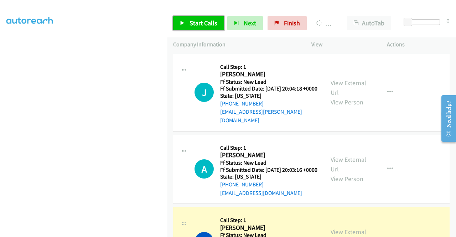
click at [197, 19] on span "Start Calls" at bounding box center [204, 23] width 28 height 8
click at [197, 20] on span "Start Calls" at bounding box center [204, 23] width 28 height 8
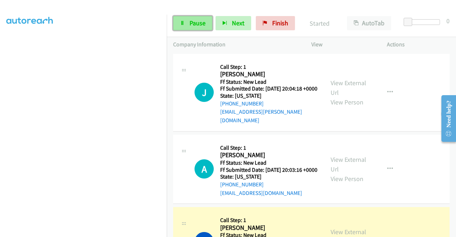
click at [198, 21] on span "Pause" at bounding box center [198, 23] width 16 height 8
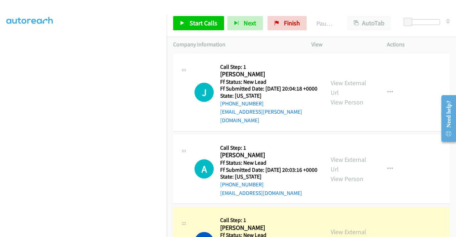
scroll to position [0, 0]
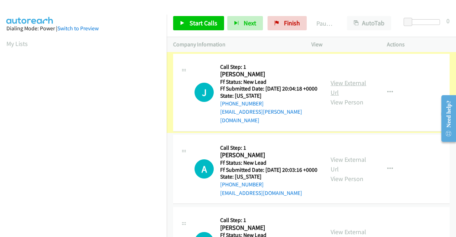
click at [348, 84] on link "View External Url" at bounding box center [349, 88] width 36 height 18
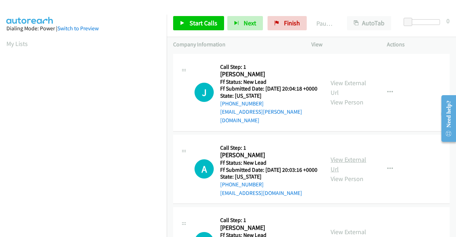
click at [336, 162] on link "View External Url" at bounding box center [349, 164] width 36 height 18
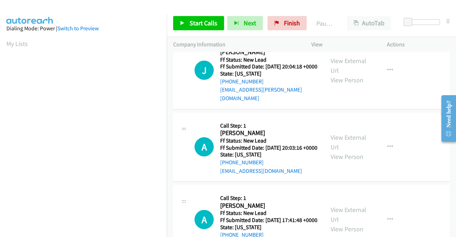
scroll to position [62, 0]
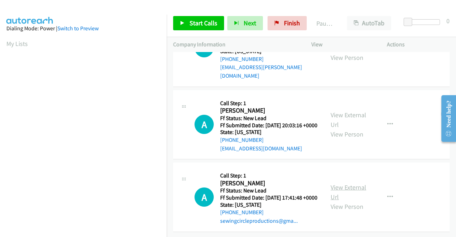
click at [353, 183] on link "View External Url" at bounding box center [349, 192] width 36 height 18
click at [191, 25] on span "Start Calls" at bounding box center [204, 23] width 28 height 8
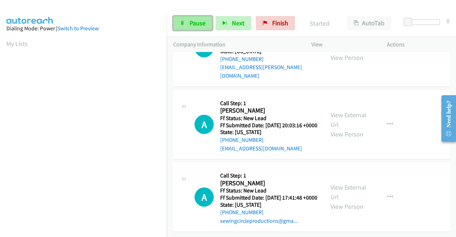
click at [189, 24] on link "Pause" at bounding box center [192, 23] width 39 height 14
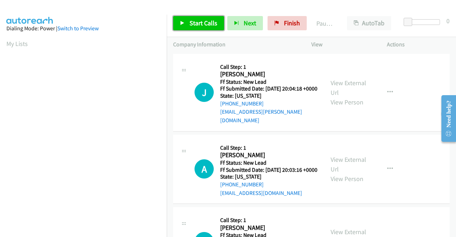
click at [197, 21] on span "Start Calls" at bounding box center [204, 23] width 28 height 8
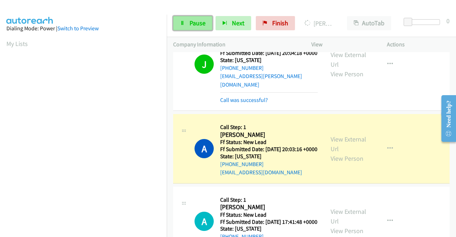
click at [190, 18] on link "Pause" at bounding box center [192, 23] width 39 height 14
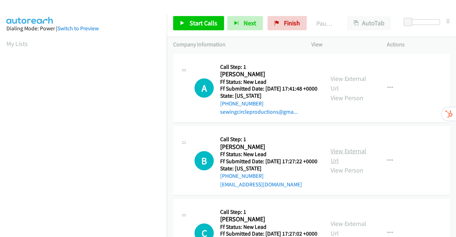
click at [341, 163] on link "View External Url" at bounding box center [349, 156] width 36 height 18
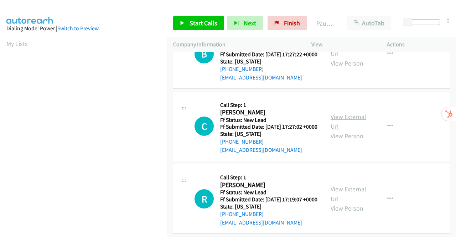
click at [346, 130] on link "View External Url" at bounding box center [349, 122] width 36 height 18
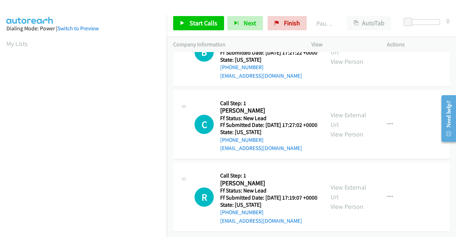
scroll to position [141, 0]
click at [336, 183] on link "View External Url" at bounding box center [349, 192] width 36 height 18
click at [185, 25] on icon at bounding box center [182, 23] width 5 height 5
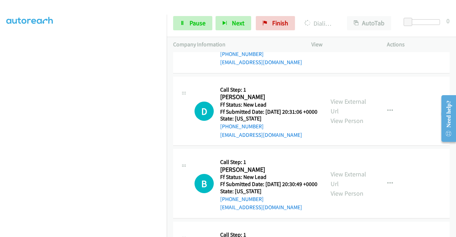
scroll to position [335, 0]
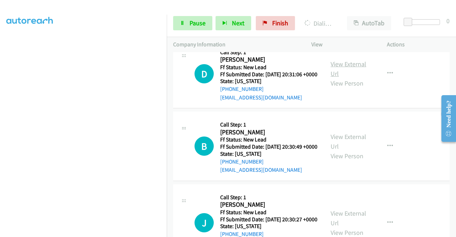
click at [347, 78] on link "View External Url" at bounding box center [349, 69] width 36 height 18
click at [344, 150] on link "View External Url" at bounding box center [349, 142] width 36 height 18
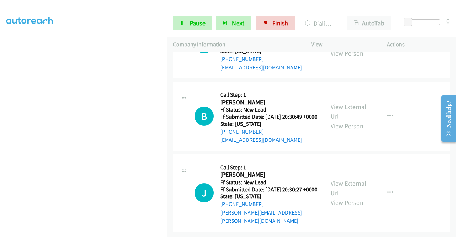
scroll to position [410, 0]
click at [334, 179] on link "View External Url" at bounding box center [349, 188] width 36 height 18
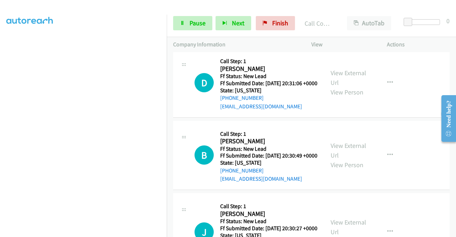
scroll to position [162, 0]
click at [192, 20] on span "Pause" at bounding box center [198, 23] width 16 height 8
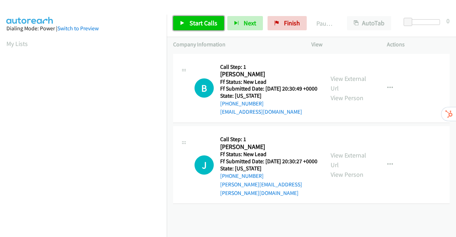
click at [197, 23] on span "Start Calls" at bounding box center [204, 23] width 28 height 8
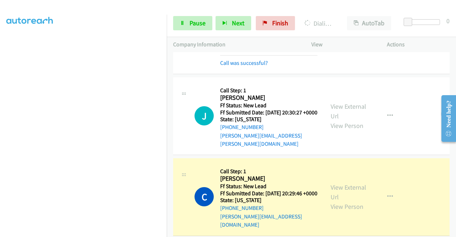
scroll to position [107, 0]
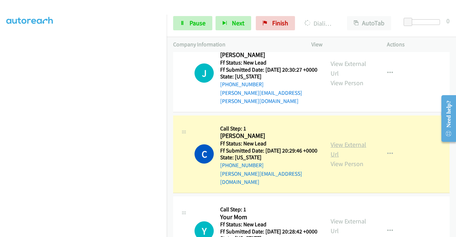
click at [358, 150] on link "View External Url" at bounding box center [349, 149] width 36 height 18
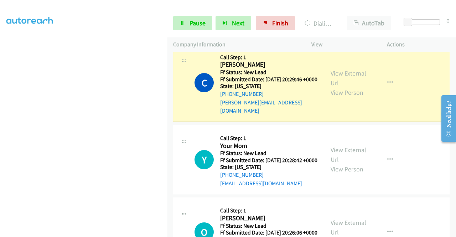
scroll to position [178, 0]
click at [352, 159] on link "View External Url" at bounding box center [349, 155] width 36 height 18
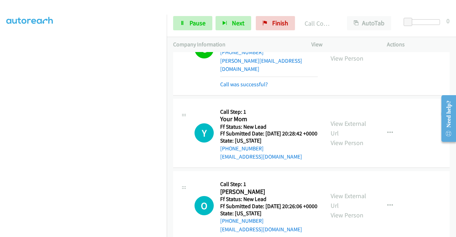
scroll to position [249, 0]
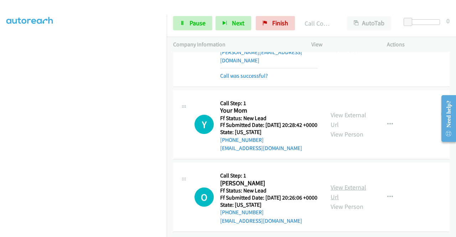
click at [349, 183] on link "View External Url" at bounding box center [349, 192] width 36 height 18
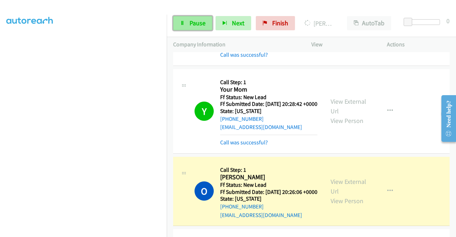
click at [200, 24] on span "Pause" at bounding box center [198, 23] width 16 height 8
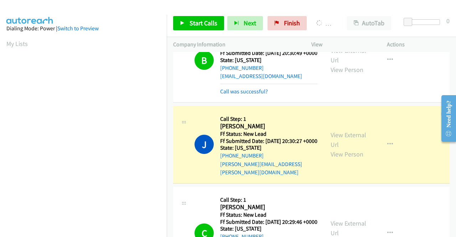
scroll to position [162, 0]
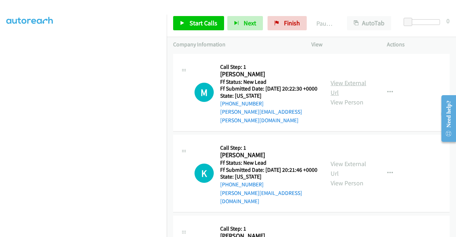
click at [347, 82] on link "View External Url" at bounding box center [349, 88] width 36 height 18
click at [341, 161] on link "View External Url" at bounding box center [349, 169] width 36 height 18
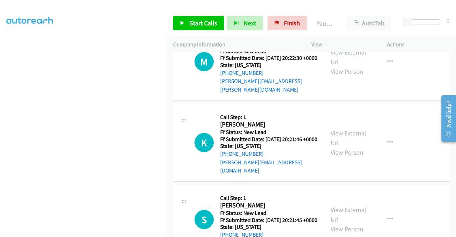
scroll to position [62, 0]
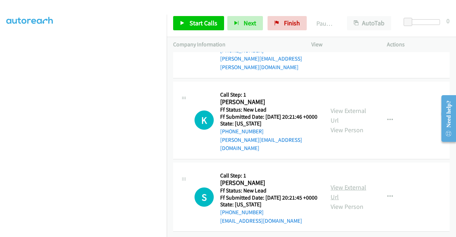
click at [353, 183] on link "View External Url" at bounding box center [349, 192] width 36 height 18
click at [202, 24] on span "Start Calls" at bounding box center [204, 23] width 28 height 8
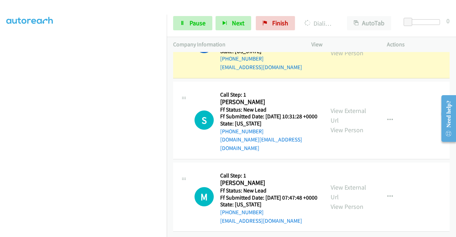
scroll to position [251, 0]
click at [360, 107] on link "View External Url" at bounding box center [349, 116] width 36 height 18
click at [342, 183] on link "View External Url" at bounding box center [349, 192] width 36 height 18
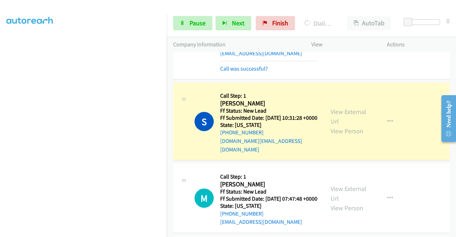
scroll to position [162, 0]
click at [185, 23] on link "Pause" at bounding box center [192, 23] width 39 height 14
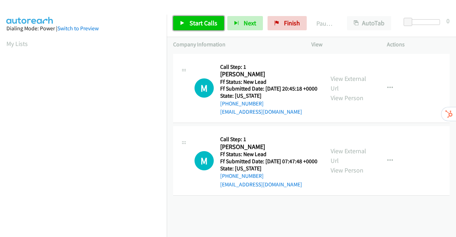
click at [195, 20] on span "Start Calls" at bounding box center [204, 23] width 28 height 8
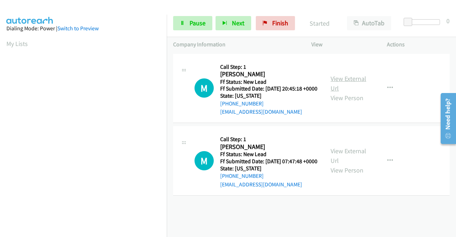
click at [345, 81] on link "View External Url" at bounding box center [349, 83] width 36 height 18
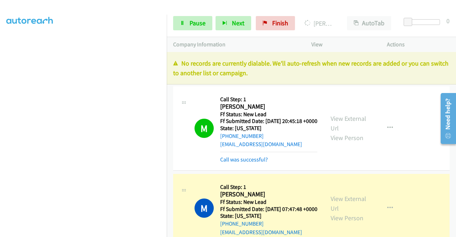
scroll to position [162, 0]
click at [186, 26] on link "Pause" at bounding box center [192, 23] width 39 height 14
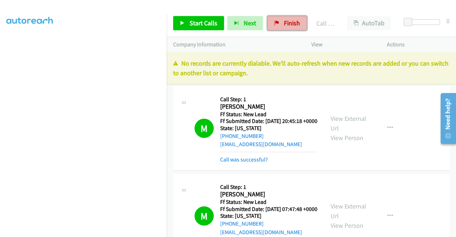
click at [290, 24] on span "Finish" at bounding box center [292, 23] width 16 height 8
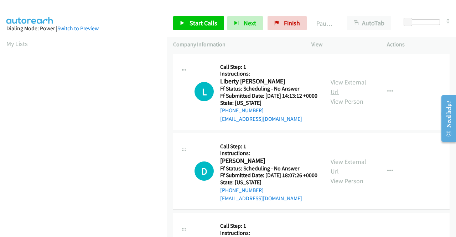
click at [344, 83] on link "View External Url" at bounding box center [349, 87] width 36 height 18
click at [345, 170] on link "View External Url" at bounding box center [349, 167] width 36 height 18
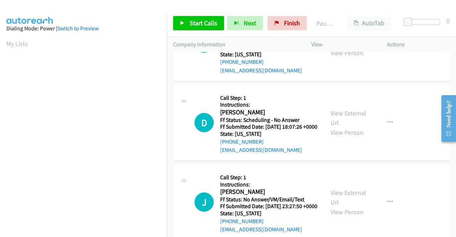
scroll to position [107, 0]
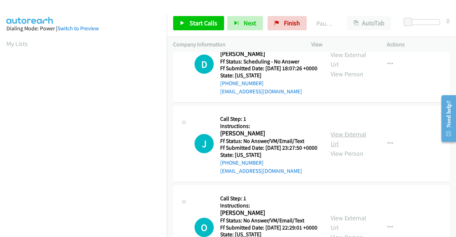
click at [348, 148] on link "View External Url" at bounding box center [349, 139] width 36 height 18
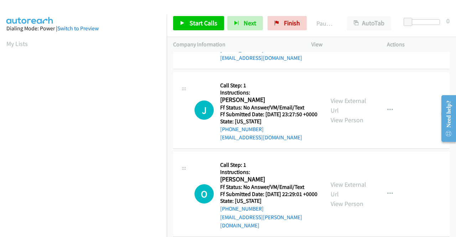
scroll to position [178, 0]
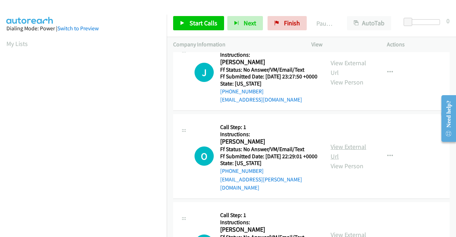
click at [352, 160] on link "View External Url" at bounding box center [349, 152] width 36 height 18
click at [190, 19] on span "Start Calls" at bounding box center [204, 23] width 28 height 8
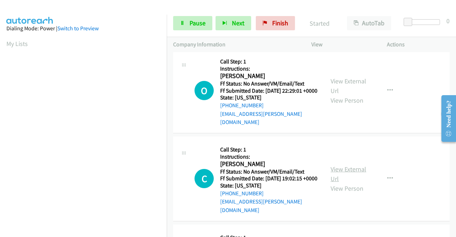
scroll to position [249, 0]
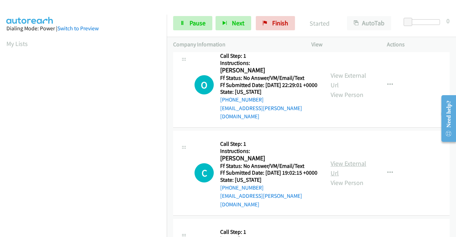
click at [343, 177] on link "View External Url" at bounding box center [349, 168] width 36 height 18
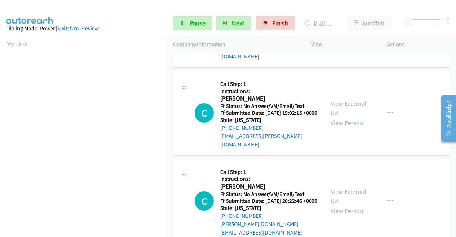
scroll to position [321, 0]
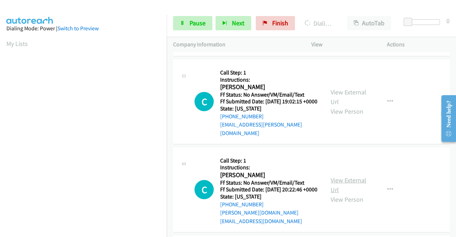
click at [353, 194] on link "View External Url" at bounding box center [349, 185] width 36 height 18
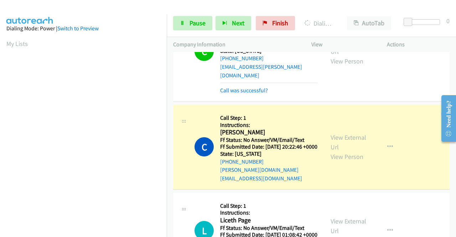
scroll to position [499, 0]
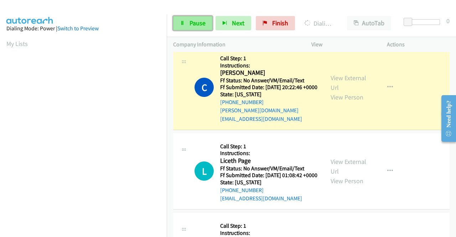
click at [194, 22] on span "Pause" at bounding box center [198, 23] width 16 height 8
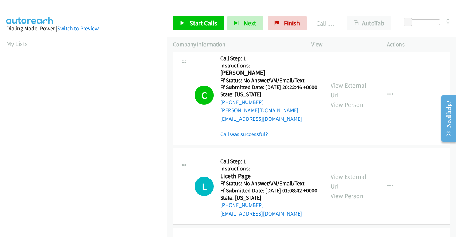
scroll to position [162, 0]
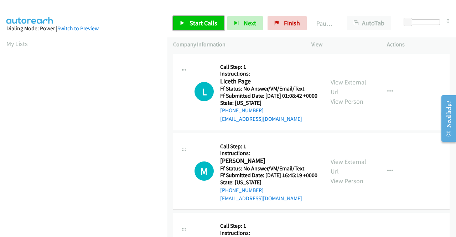
click at [202, 21] on span "Start Calls" at bounding box center [204, 23] width 28 height 8
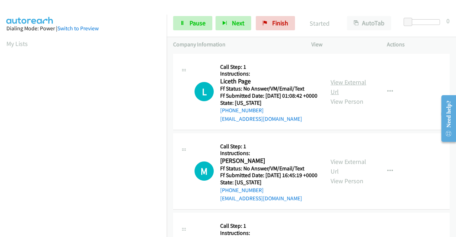
click at [351, 86] on link "View External Url" at bounding box center [349, 87] width 36 height 18
click at [336, 173] on link "View External Url" at bounding box center [349, 167] width 36 height 18
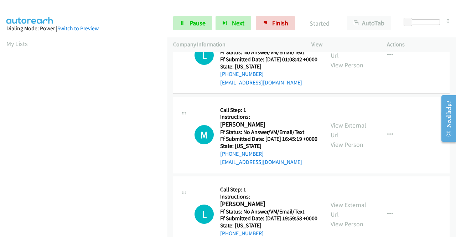
scroll to position [71, 0]
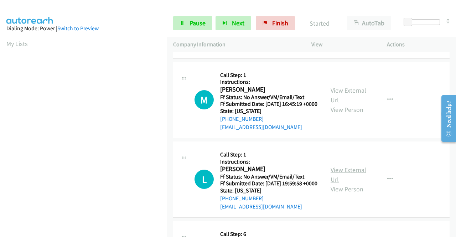
click at [339, 184] on link "View External Url" at bounding box center [349, 175] width 36 height 18
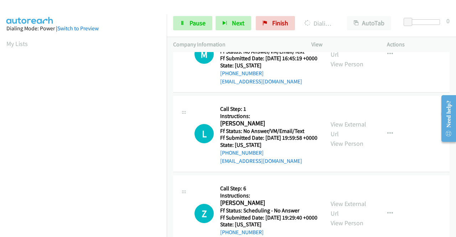
scroll to position [178, 0]
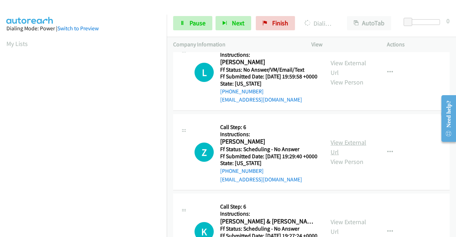
click at [336, 156] on link "View External Url" at bounding box center [349, 147] width 36 height 18
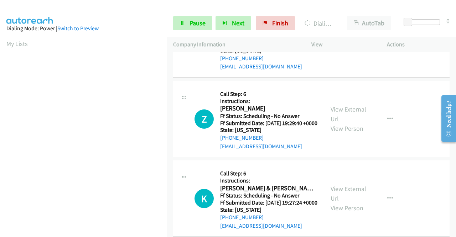
scroll to position [249, 0]
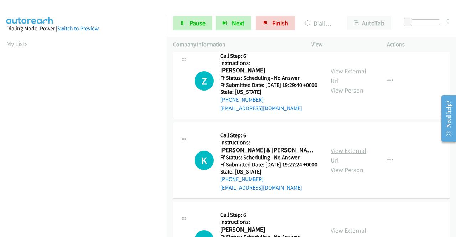
click at [343, 164] on link "View External Url" at bounding box center [349, 155] width 36 height 18
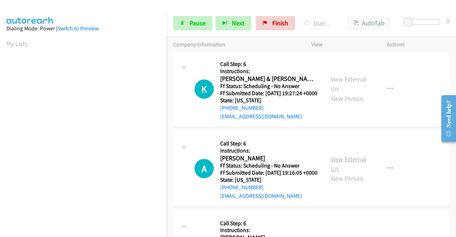
click at [336, 173] on link "View External Url" at bounding box center [349, 164] width 36 height 18
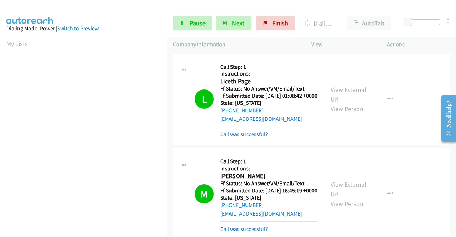
scroll to position [162, 0]
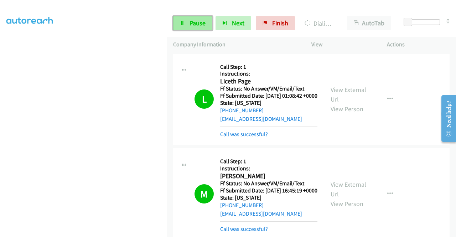
click at [192, 22] on span "Pause" at bounding box center [198, 23] width 16 height 8
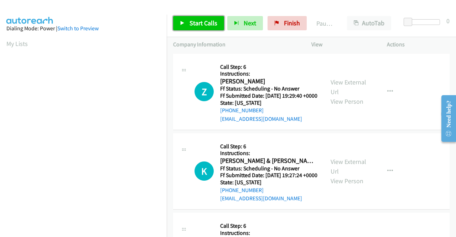
click at [201, 24] on span "Start Calls" at bounding box center [204, 23] width 28 height 8
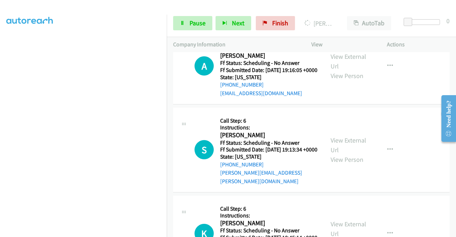
scroll to position [214, 0]
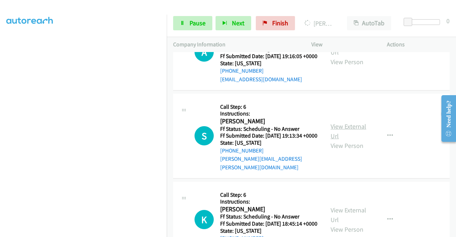
click at [344, 140] on link "View External Url" at bounding box center [349, 131] width 36 height 18
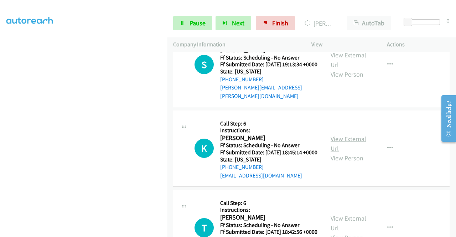
click at [335, 153] on link "View External Url" at bounding box center [349, 144] width 36 height 18
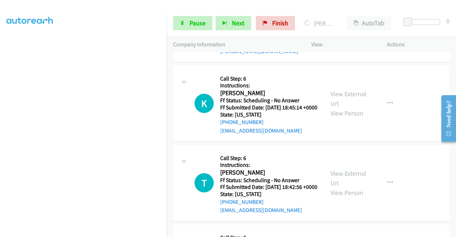
scroll to position [356, 0]
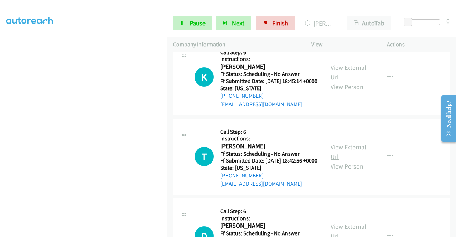
click at [335, 161] on link "View External Url" at bounding box center [349, 152] width 36 height 18
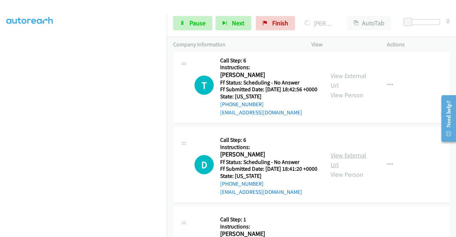
click at [345, 169] on link "View External Url" at bounding box center [349, 160] width 36 height 18
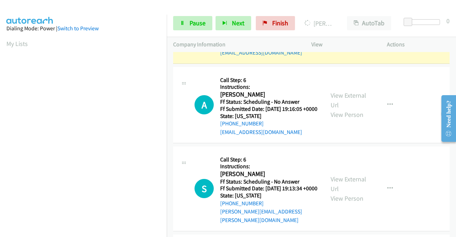
scroll to position [162, 0]
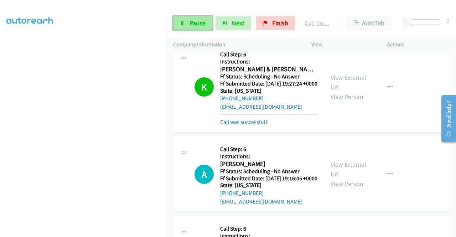
click at [200, 24] on span "Pause" at bounding box center [198, 23] width 16 height 8
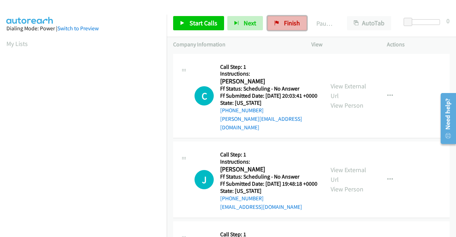
click at [286, 18] on link "Finish" at bounding box center [287, 23] width 39 height 14
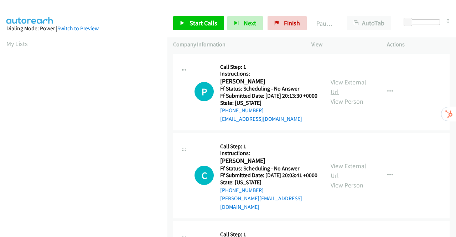
click at [337, 85] on link "View External Url" at bounding box center [349, 87] width 36 height 18
click at [348, 172] on link "View External Url" at bounding box center [349, 171] width 36 height 18
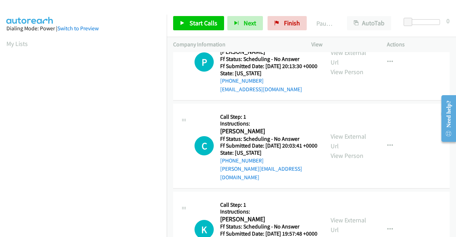
scroll to position [71, 0]
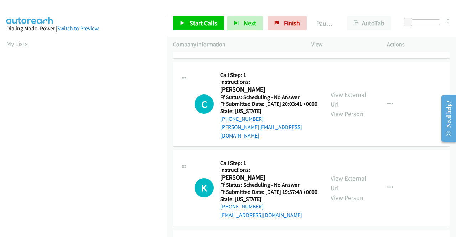
click at [353, 186] on link "View External Url" at bounding box center [349, 183] width 36 height 18
drag, startPoint x: 209, startPoint y: 18, endPoint x: 206, endPoint y: 33, distance: 14.9
click at [209, 19] on link "Start Calls" at bounding box center [198, 23] width 51 height 14
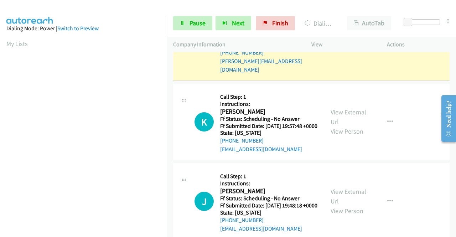
scroll to position [178, 0]
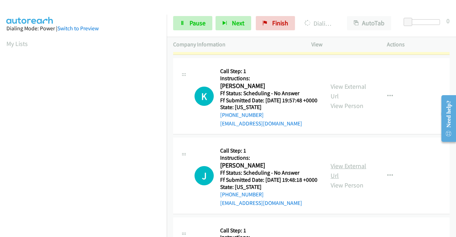
click at [339, 180] on link "View External Url" at bounding box center [349, 171] width 36 height 18
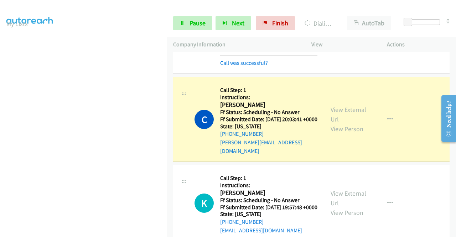
scroll to position [0, 0]
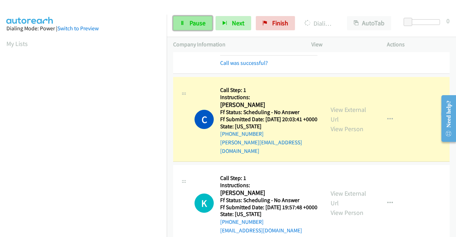
click at [195, 19] on span "Pause" at bounding box center [198, 23] width 16 height 8
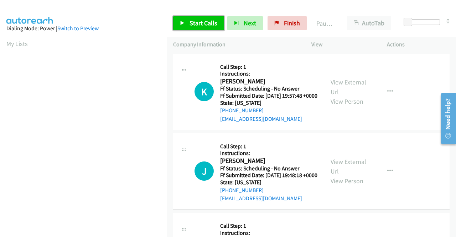
click at [197, 22] on span "Start Calls" at bounding box center [204, 23] width 28 height 8
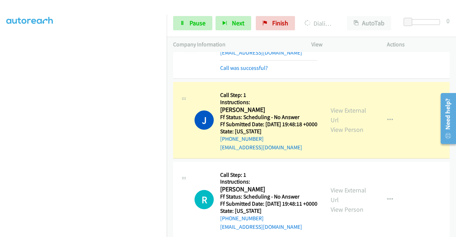
scroll to position [107, 0]
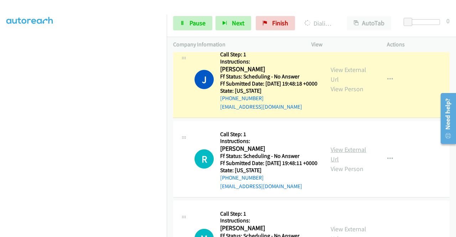
click at [339, 163] on link "View External Url" at bounding box center [349, 154] width 36 height 18
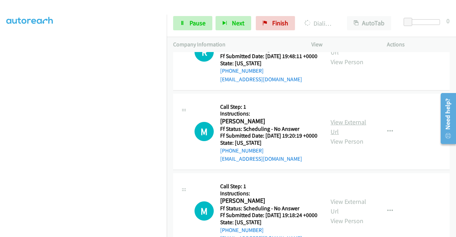
click at [343, 136] on link "View External Url" at bounding box center [349, 127] width 36 height 18
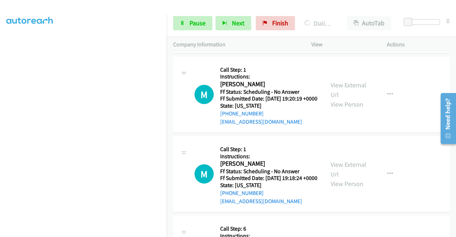
scroll to position [285, 0]
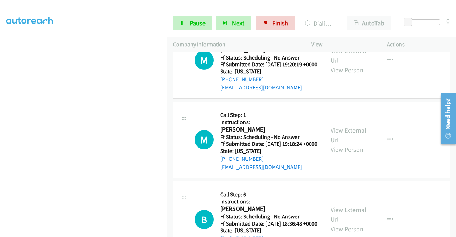
click at [341, 144] on link "View External Url" at bounding box center [349, 135] width 36 height 18
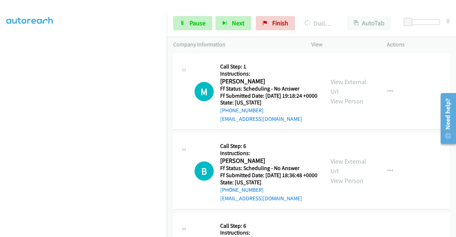
scroll to position [435, 0]
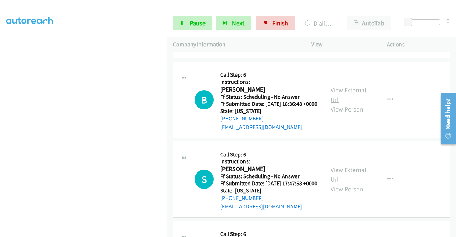
click at [333, 104] on link "View External Url" at bounding box center [349, 95] width 36 height 18
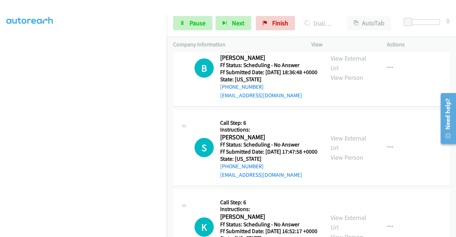
scroll to position [506, 0]
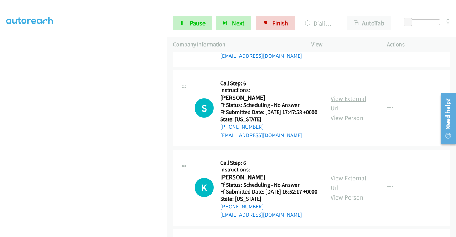
click at [334, 112] on link "View External Url" at bounding box center [349, 103] width 36 height 18
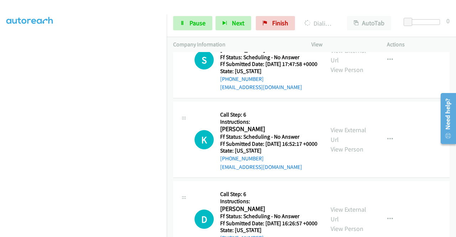
scroll to position [629, 0]
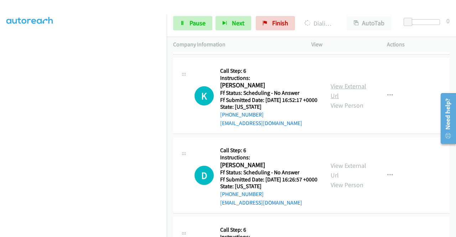
click at [337, 100] on link "View External Url" at bounding box center [349, 91] width 36 height 18
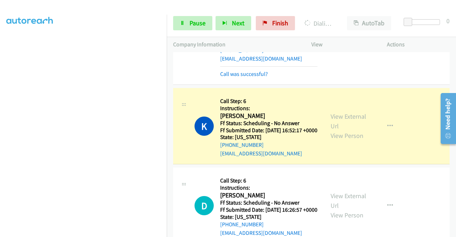
scroll to position [127, 0]
click at [196, 20] on span "Pause" at bounding box center [198, 23] width 16 height 8
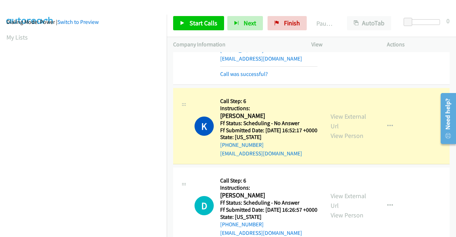
scroll to position [0, 0]
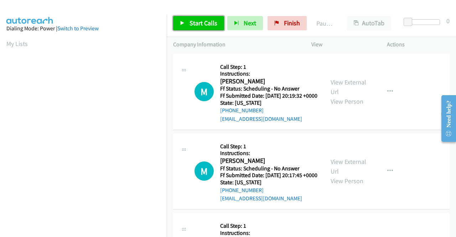
click at [198, 25] on span "Start Calls" at bounding box center [204, 23] width 28 height 8
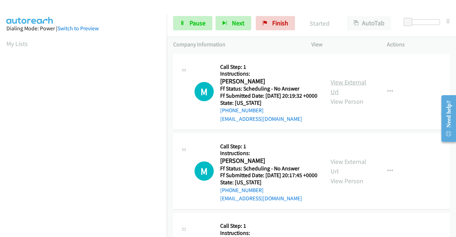
click at [349, 85] on link "View External Url" at bounding box center [349, 87] width 36 height 18
click at [353, 171] on link "View External Url" at bounding box center [349, 167] width 36 height 18
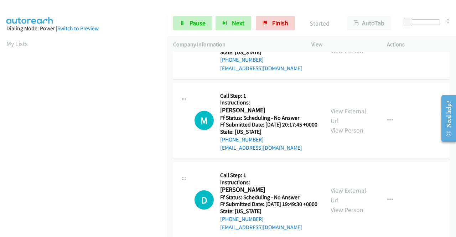
scroll to position [71, 0]
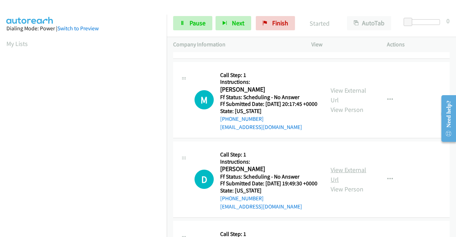
click at [340, 184] on link "View External Url" at bounding box center [349, 175] width 36 height 18
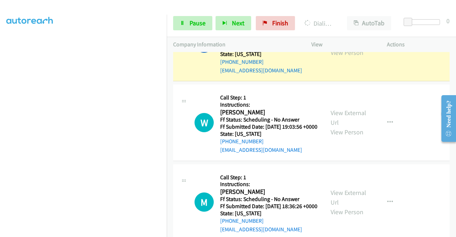
scroll to position [249, 0]
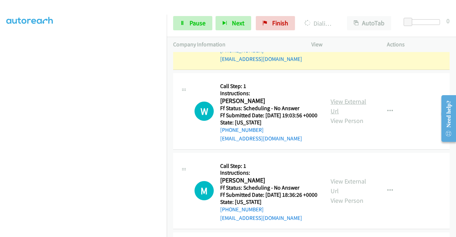
click at [335, 115] on link "View External Url" at bounding box center [349, 106] width 36 height 18
click at [350, 195] on link "View External Url" at bounding box center [349, 186] width 36 height 18
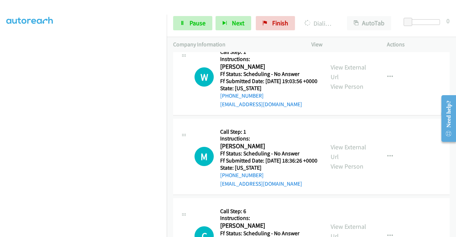
scroll to position [321, 0]
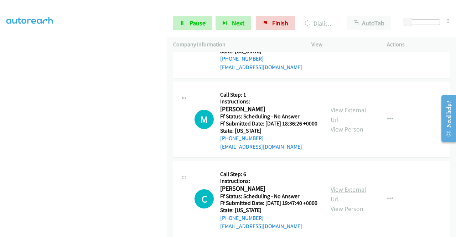
click at [351, 203] on link "View External Url" at bounding box center [349, 194] width 36 height 18
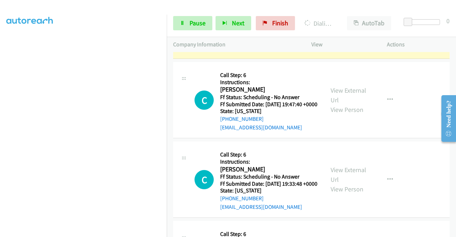
scroll to position [521, 0]
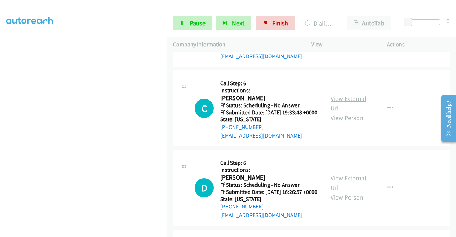
click at [331, 112] on link "View External Url" at bounding box center [349, 103] width 36 height 18
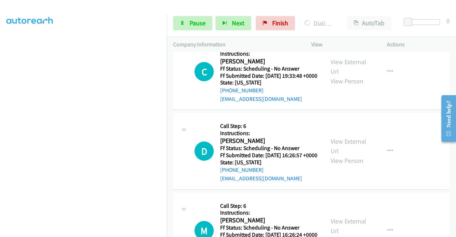
scroll to position [593, 0]
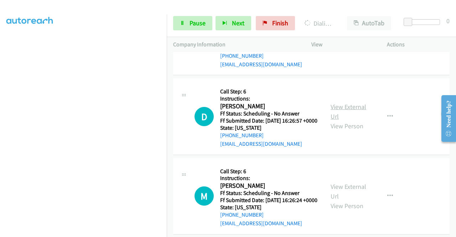
click at [361, 120] on link "View External Url" at bounding box center [349, 112] width 36 height 18
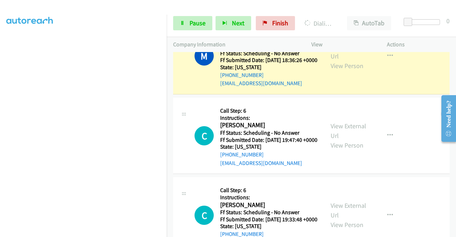
scroll to position [0, 0]
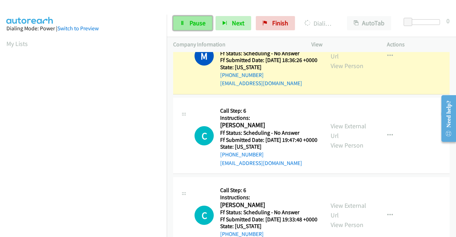
click at [192, 21] on span "Pause" at bounding box center [198, 23] width 16 height 8
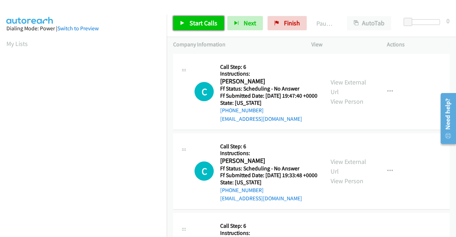
click at [201, 21] on span "Start Calls" at bounding box center [204, 23] width 28 height 8
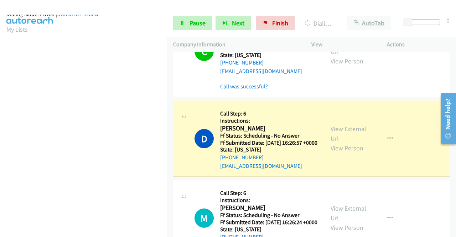
scroll to position [157, 0]
click at [195, 24] on span "Pause" at bounding box center [198, 23] width 16 height 8
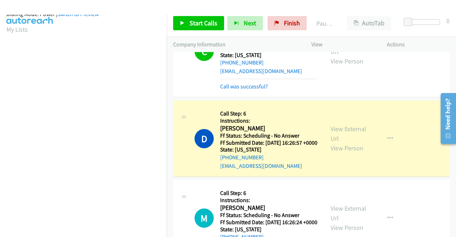
scroll to position [0, 0]
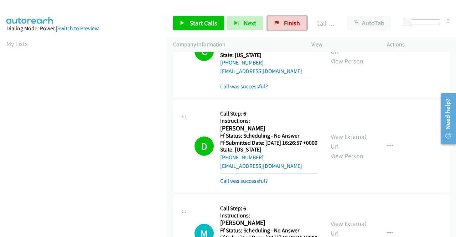
drag, startPoint x: 283, startPoint y: 22, endPoint x: 226, endPoint y: 64, distance: 70.4
click at [284, 22] on span "Finish" at bounding box center [292, 23] width 16 height 8
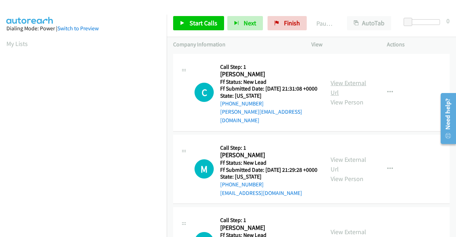
click at [338, 81] on link "View External Url" at bounding box center [349, 88] width 36 height 18
click at [342, 160] on link "View External Url" at bounding box center [349, 164] width 36 height 18
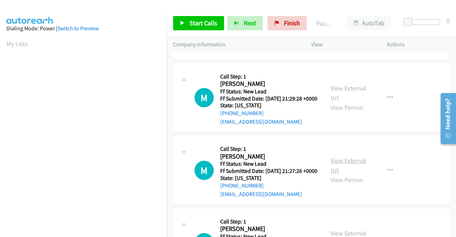
click at [347, 171] on link "View External Url" at bounding box center [349, 165] width 36 height 18
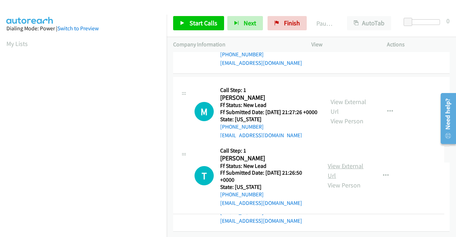
scroll to position [178, 0]
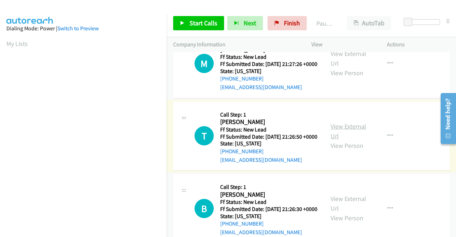
click at [351, 140] on link "View External Url" at bounding box center [349, 131] width 36 height 18
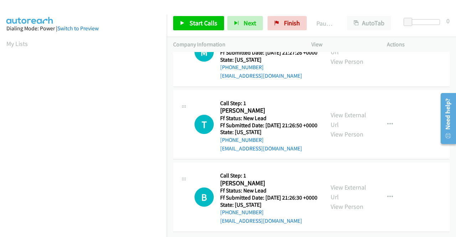
scroll to position [221, 0]
click at [352, 183] on link "View External Url" at bounding box center [349, 192] width 36 height 18
click at [202, 20] on span "Start Calls" at bounding box center [204, 23] width 28 height 8
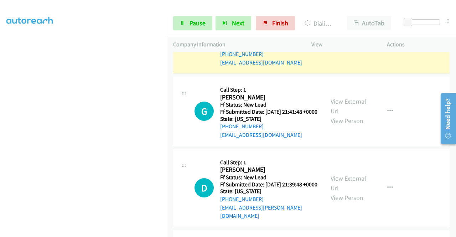
scroll to position [416, 0]
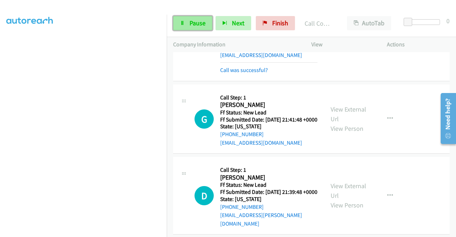
click at [189, 25] on link "Pause" at bounding box center [192, 23] width 39 height 14
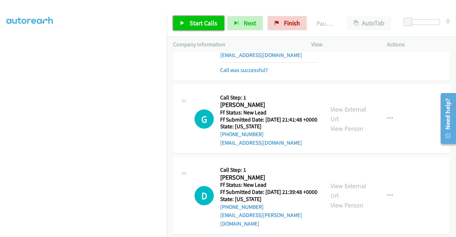
click at [200, 22] on span "Start Calls" at bounding box center [204, 23] width 28 height 8
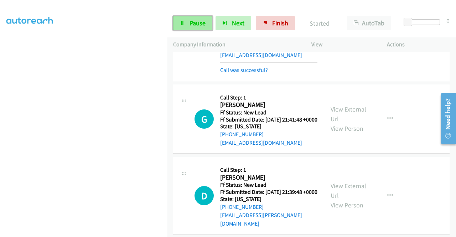
click at [200, 23] on span "Pause" at bounding box center [198, 23] width 16 height 8
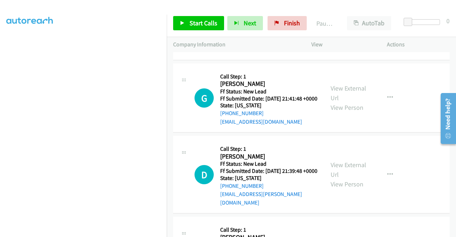
scroll to position [452, 0]
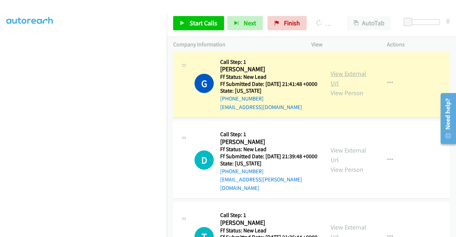
click at [353, 87] on link "View External Url" at bounding box center [349, 78] width 36 height 18
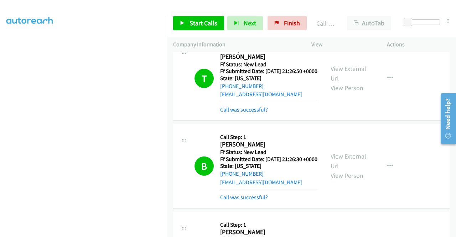
scroll to position [0, 0]
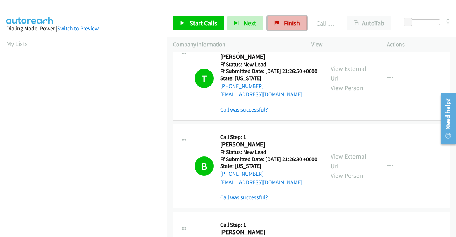
click at [284, 22] on span "Finish" at bounding box center [292, 23] width 16 height 8
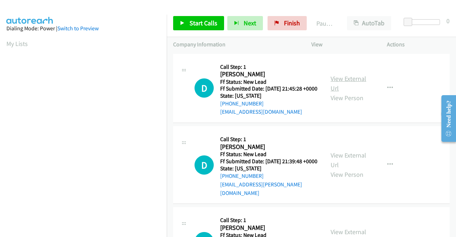
click at [349, 85] on link "View External Url" at bounding box center [349, 83] width 36 height 18
click at [354, 162] on link "View External Url" at bounding box center [349, 160] width 36 height 18
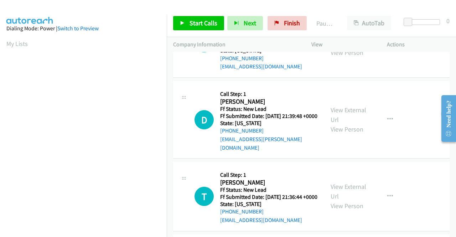
scroll to position [71, 0]
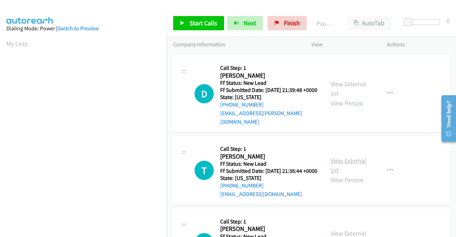
click at [344, 169] on link "View External Url" at bounding box center [349, 165] width 36 height 18
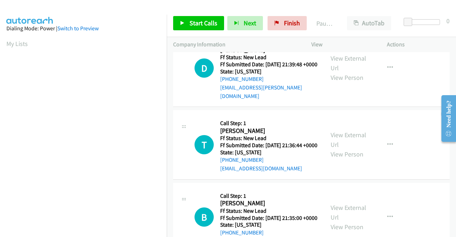
scroll to position [143, 0]
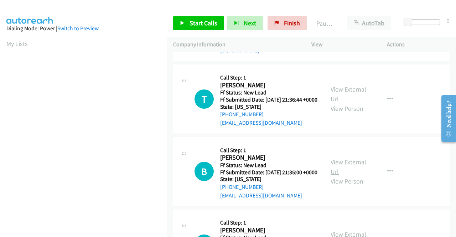
click at [341, 176] on link "View External Url" at bounding box center [349, 167] width 36 height 18
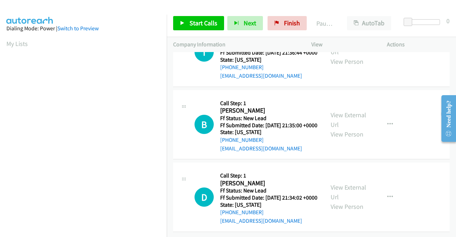
scroll to position [221, 0]
click at [339, 183] on link "View External Url" at bounding box center [349, 192] width 36 height 18
click at [192, 21] on span "Start Calls" at bounding box center [204, 23] width 28 height 8
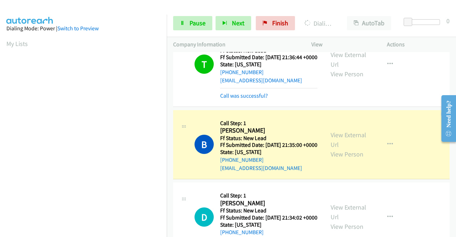
scroll to position [162, 0]
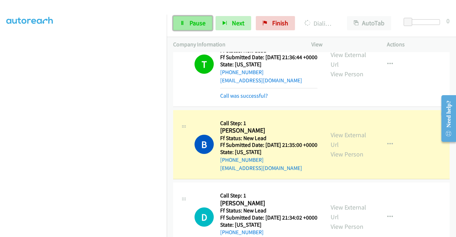
drag, startPoint x: 198, startPoint y: 27, endPoint x: 192, endPoint y: 27, distance: 6.1
click at [197, 27] on span "Pause" at bounding box center [198, 23] width 16 height 8
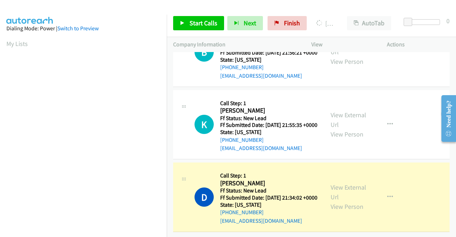
scroll to position [162, 0]
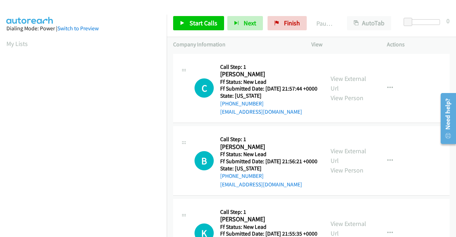
scroll to position [162, 0]
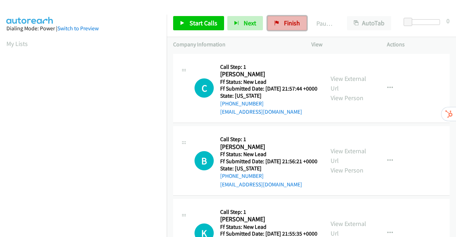
click at [288, 25] on span "Finish" at bounding box center [292, 23] width 16 height 8
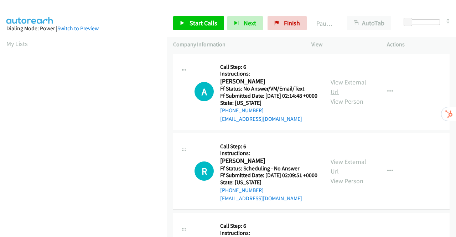
click at [352, 88] on link "View External Url" at bounding box center [349, 87] width 36 height 18
click at [354, 173] on link "View External Url" at bounding box center [349, 167] width 36 height 18
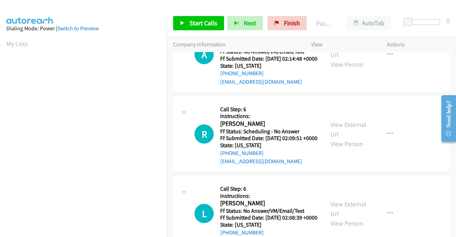
scroll to position [71, 0]
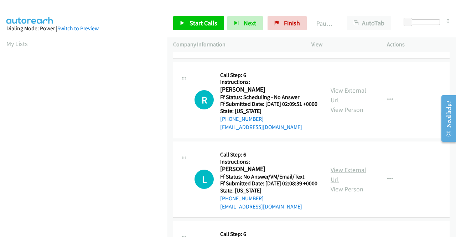
click at [351, 184] on link "View External Url" at bounding box center [349, 175] width 36 height 18
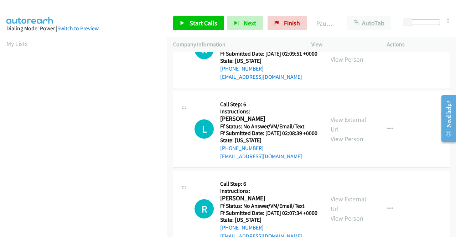
scroll to position [143, 0]
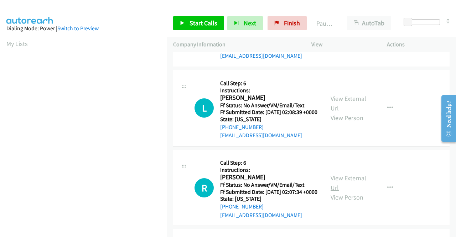
click at [357, 192] on link "View External Url" at bounding box center [349, 183] width 36 height 18
drag, startPoint x: 197, startPoint y: 18, endPoint x: 217, endPoint y: 32, distance: 24.5
click at [197, 18] on link "Start Calls" at bounding box center [198, 23] width 51 height 14
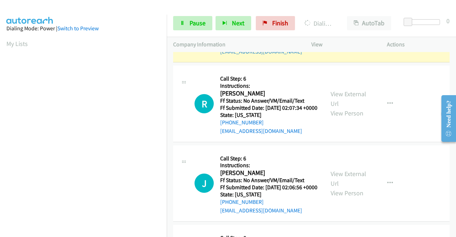
scroll to position [328, 0]
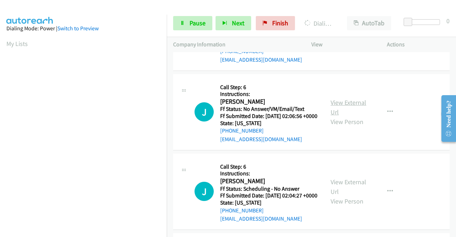
click at [347, 116] on link "View External Url" at bounding box center [349, 107] width 36 height 18
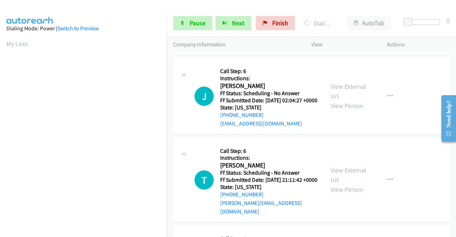
scroll to position [450, 0]
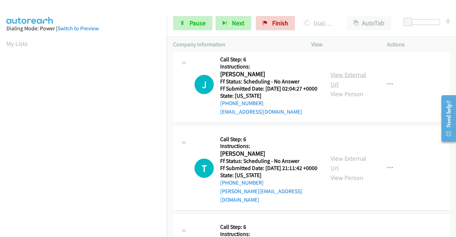
click at [332, 88] on link "View External Url" at bounding box center [349, 80] width 36 height 18
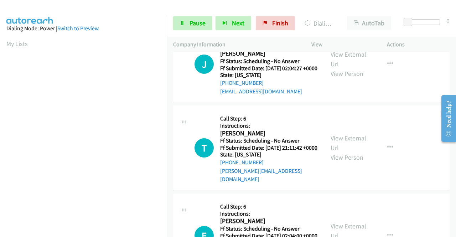
scroll to position [557, 0]
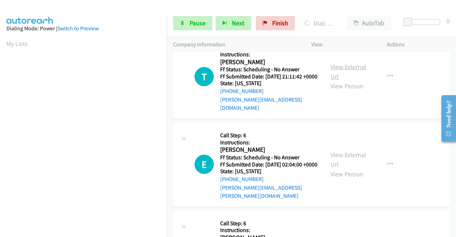
click at [339, 81] on link "View External Url" at bounding box center [349, 72] width 36 height 18
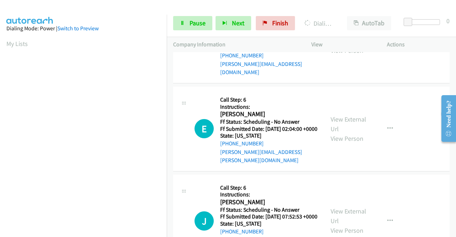
scroll to position [629, 0]
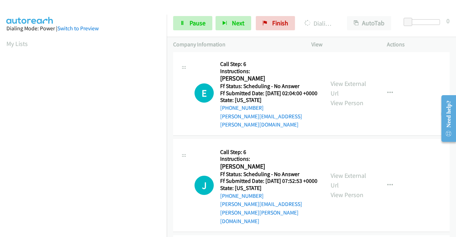
click at [327, 123] on div "View External Url View Person View External Url Email Schedule/Manage Callback …" at bounding box center [365, 93] width 82 height 72
click at [331, 97] on link "View External Url" at bounding box center [349, 88] width 36 height 18
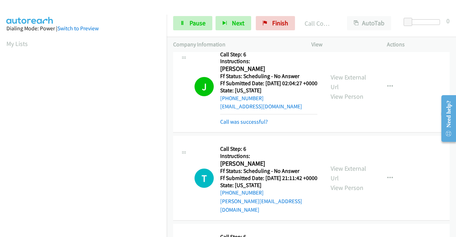
scroll to position [522, 0]
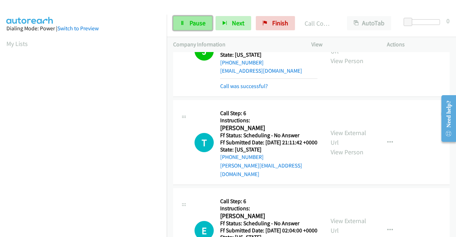
click at [187, 20] on link "Pause" at bounding box center [192, 23] width 39 height 14
click at [192, 18] on link "Pause" at bounding box center [192, 23] width 39 height 14
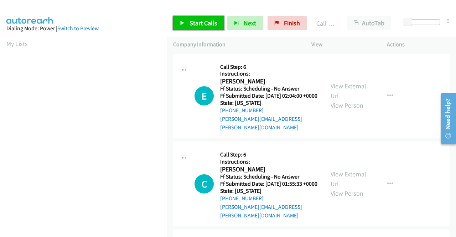
drag, startPoint x: 202, startPoint y: 21, endPoint x: 205, endPoint y: 24, distance: 3.8
click at [202, 21] on span "Start Calls" at bounding box center [204, 23] width 28 height 8
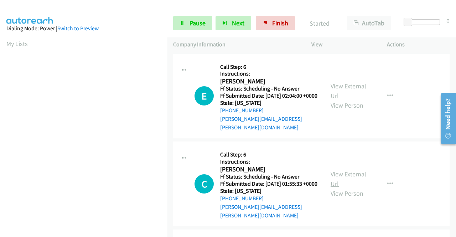
click at [333, 174] on link "View External Url" at bounding box center [349, 179] width 36 height 18
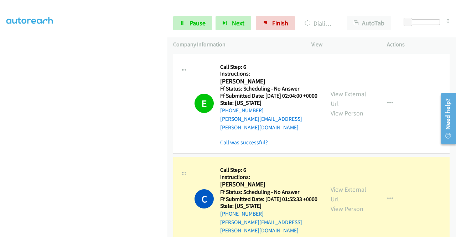
scroll to position [107, 0]
click at [192, 24] on span "Pause" at bounding box center [198, 23] width 16 height 8
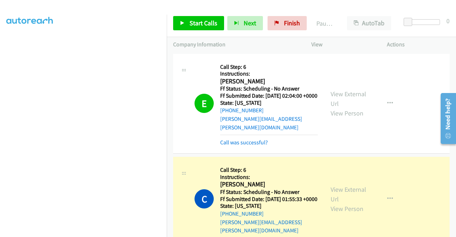
scroll to position [0, 0]
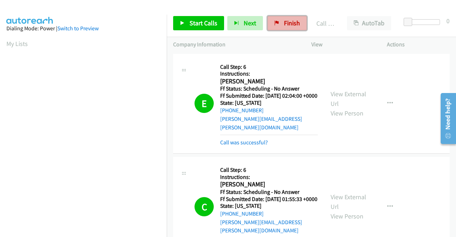
click at [278, 25] on link "Finish" at bounding box center [287, 23] width 39 height 14
